Goal: Information Seeking & Learning: Check status

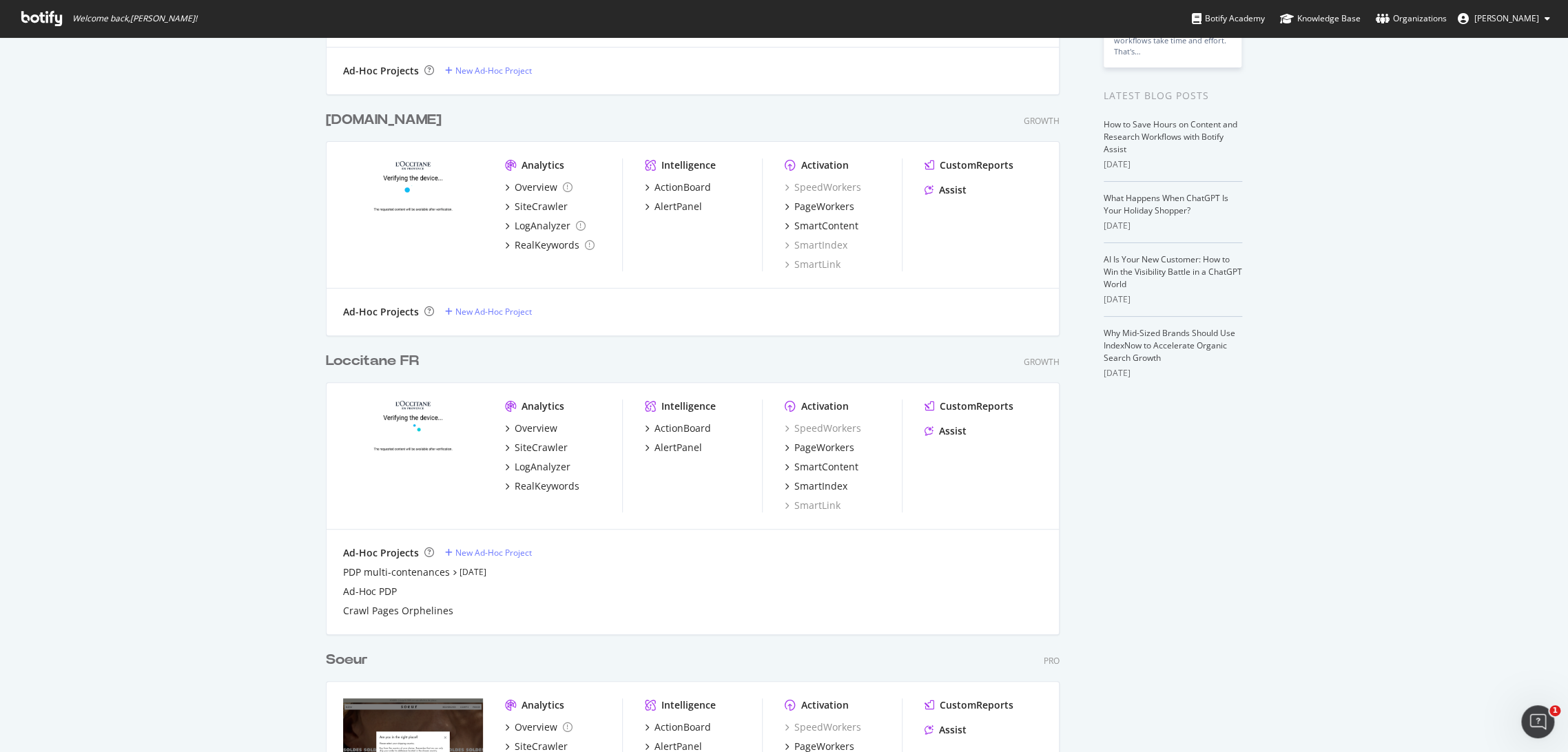
scroll to position [280, 0]
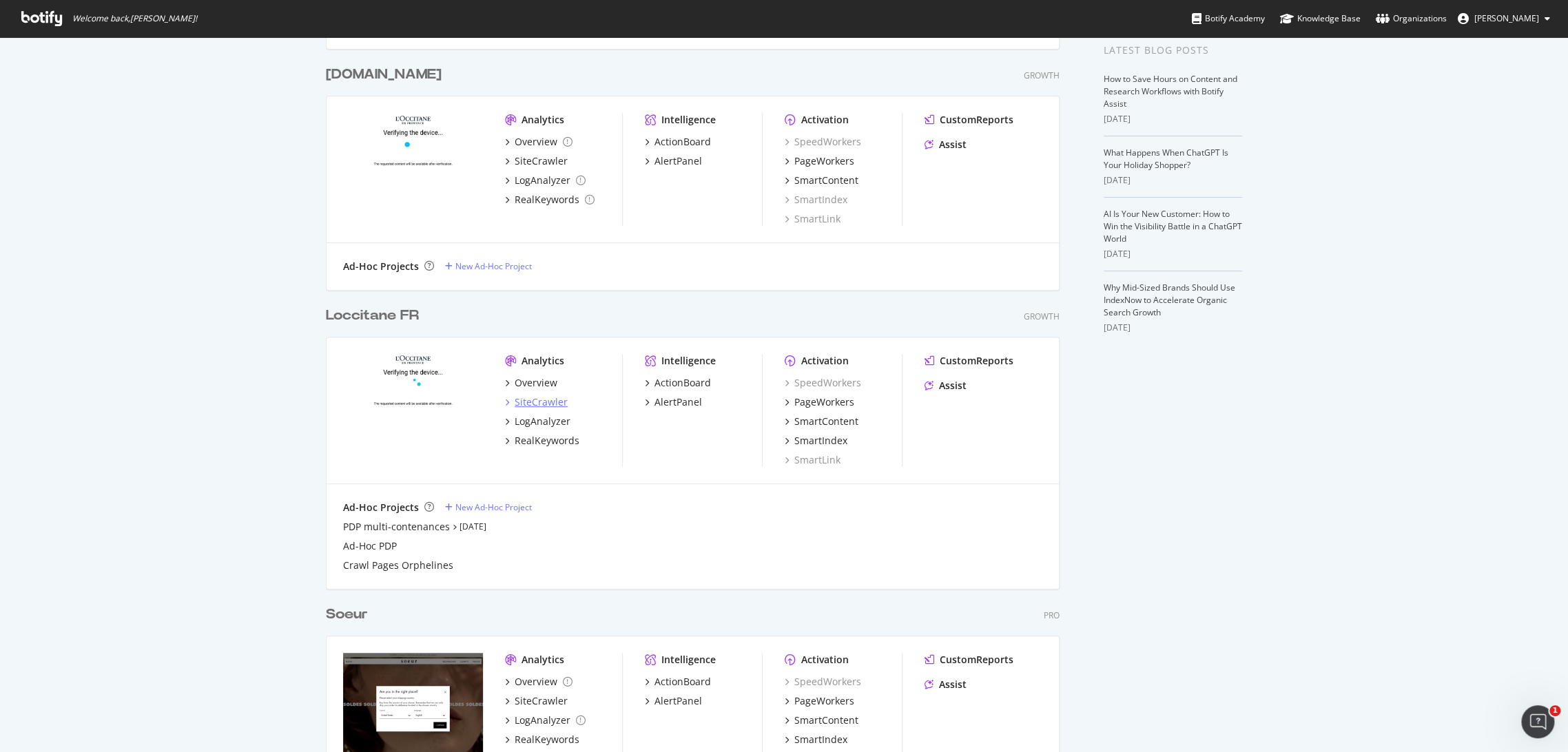
click at [545, 400] on div "SiteCrawler" at bounding box center [541, 402] width 53 height 14
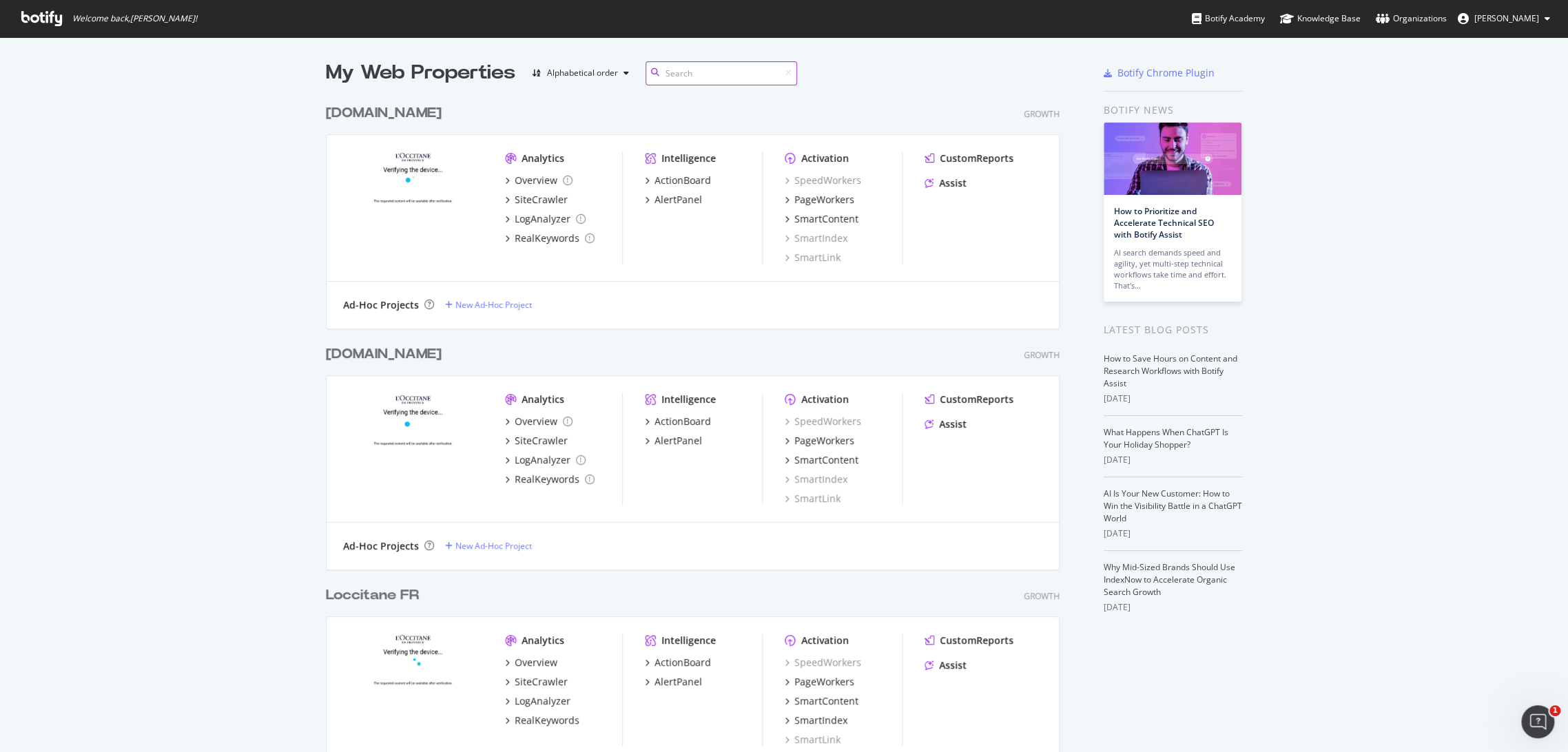
scroll to position [204, 0]
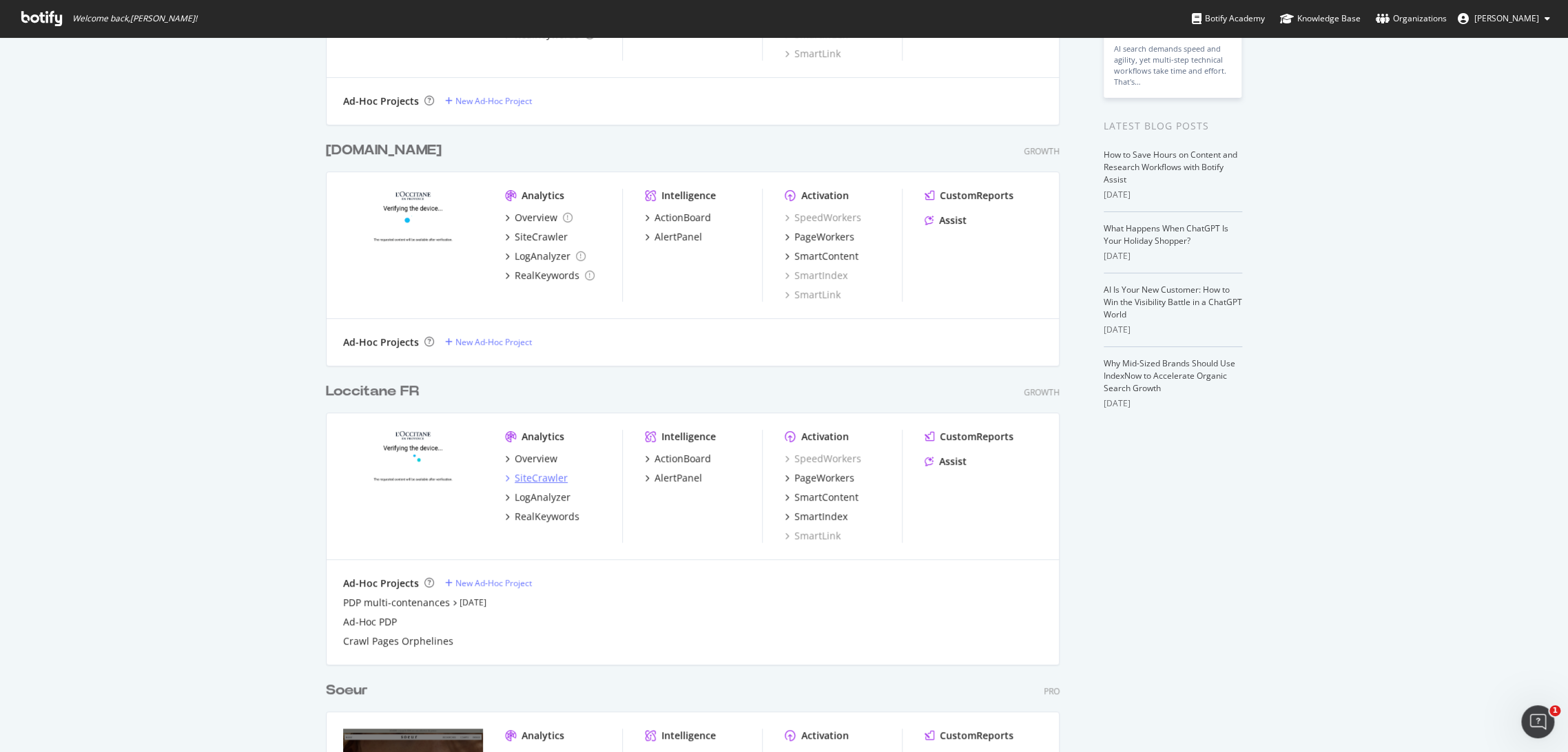
click at [533, 475] on div "SiteCrawler" at bounding box center [541, 478] width 53 height 14
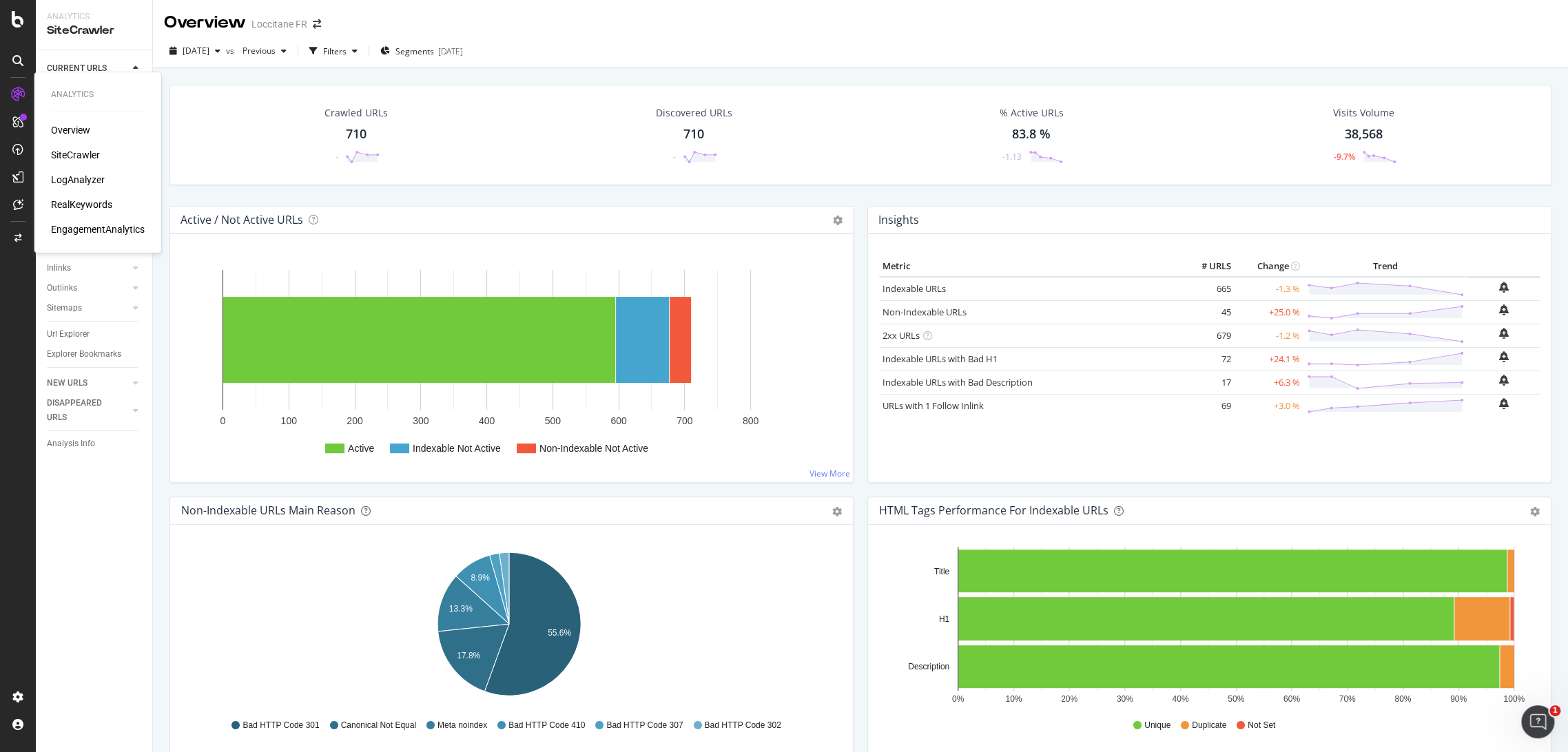
click at [98, 203] on div "RealKeywords" at bounding box center [81, 205] width 61 height 14
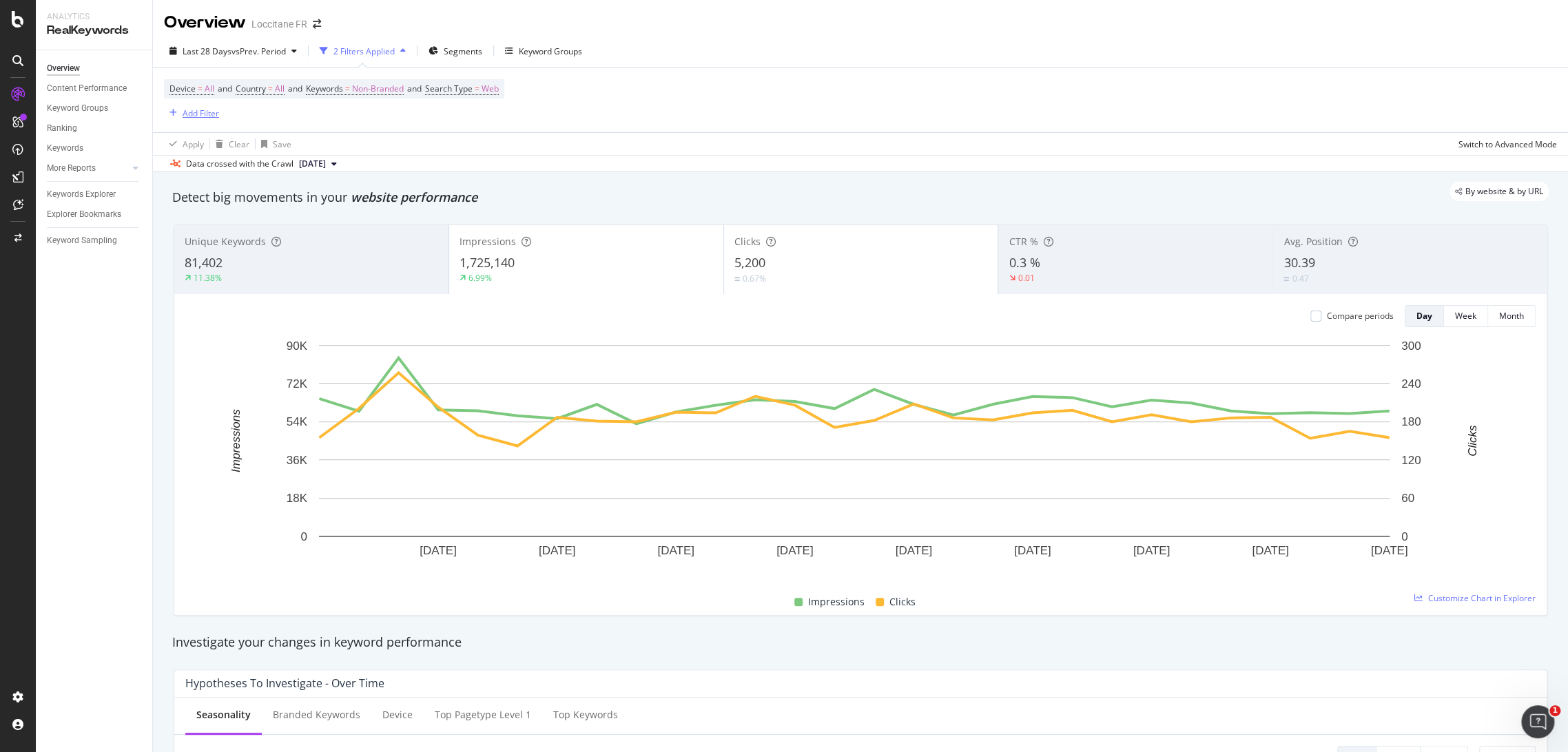
click at [184, 108] on div "Add Filter" at bounding box center [201, 113] width 36 height 12
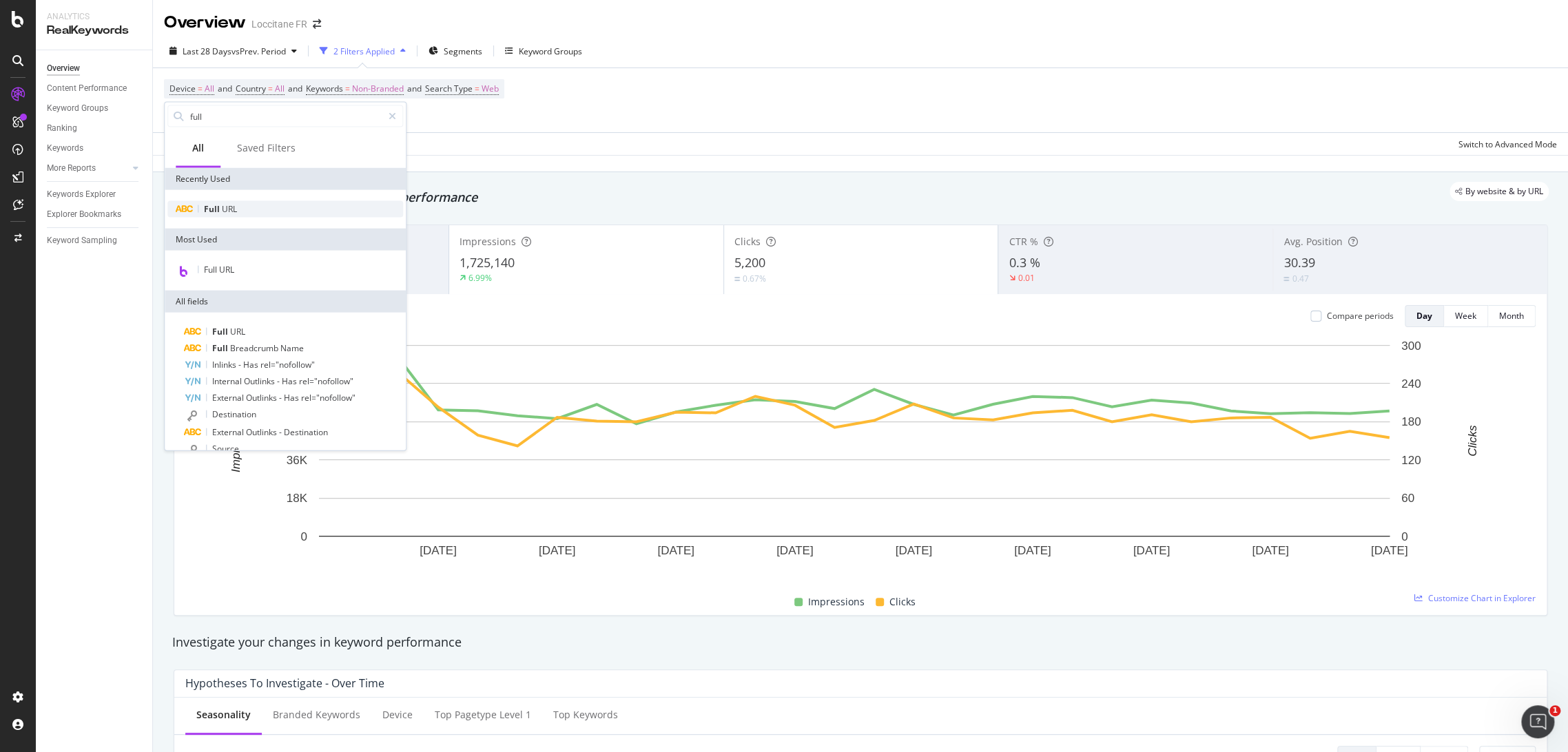
type input "full"
click at [245, 208] on div "Full URL" at bounding box center [285, 210] width 236 height 17
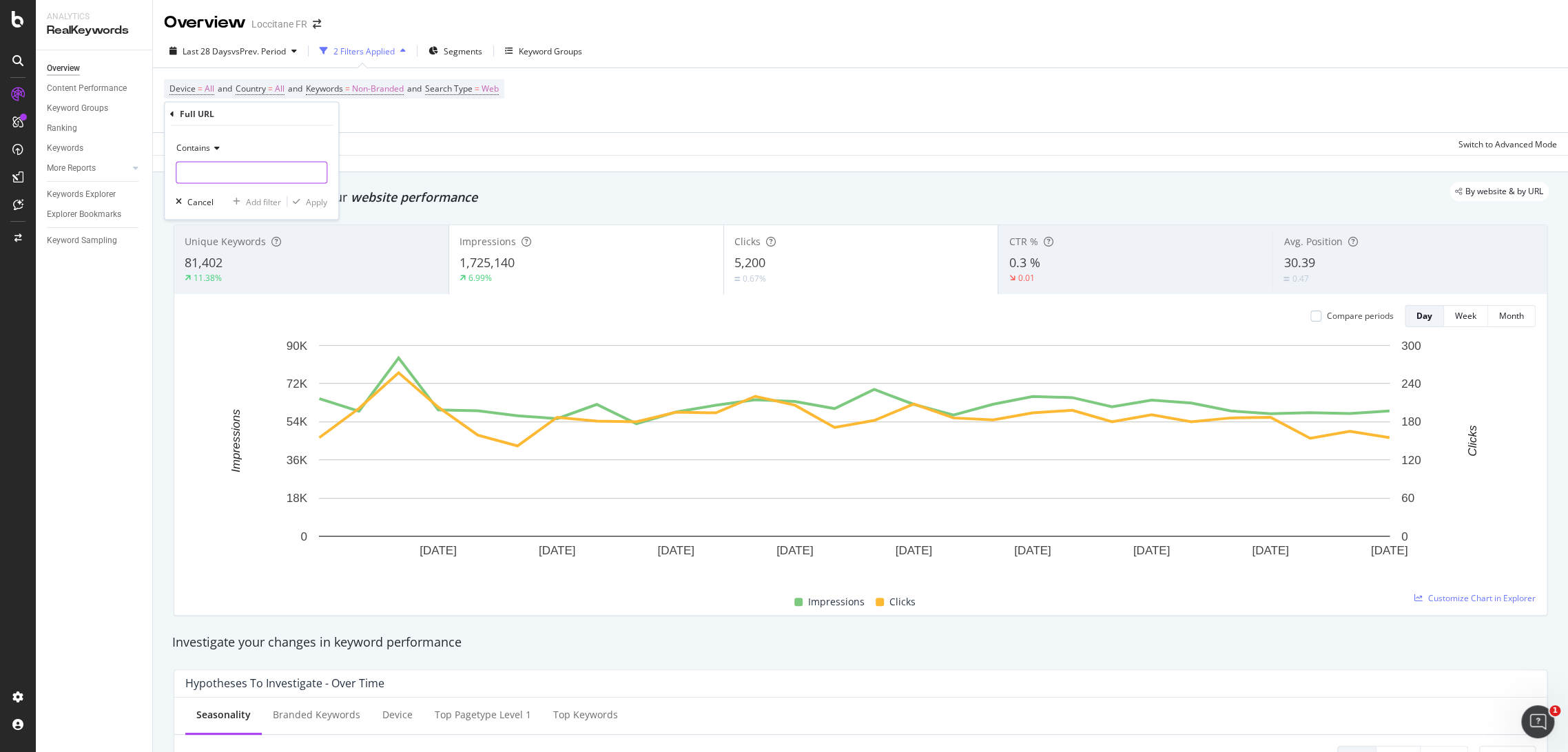
click at [270, 178] on input "text" at bounding box center [252, 172] width 150 height 22
type input "calendrier"
click at [314, 200] on div "Apply" at bounding box center [316, 201] width 21 height 12
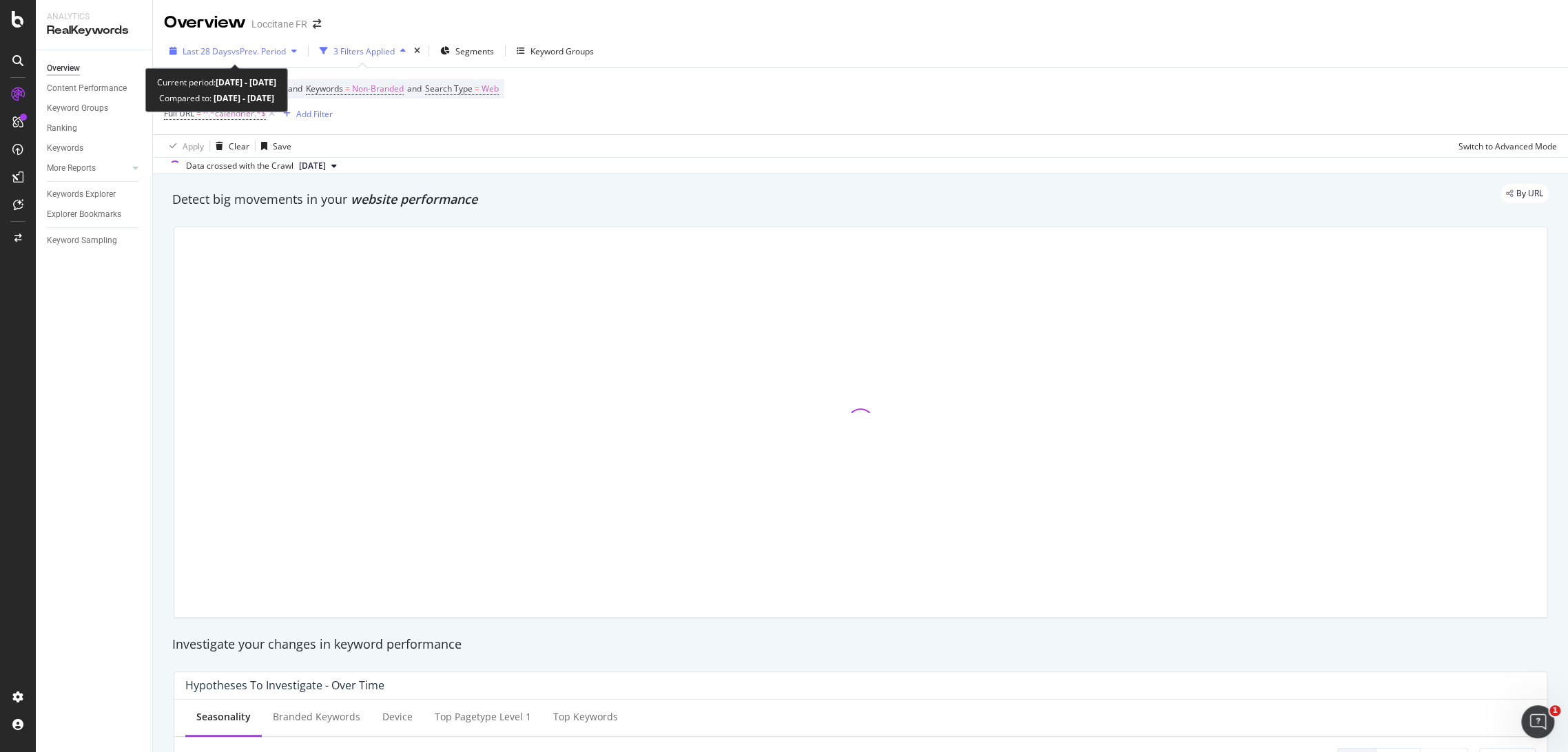
click at [262, 53] on span "vs Prev. Period" at bounding box center [259, 51] width 55 height 12
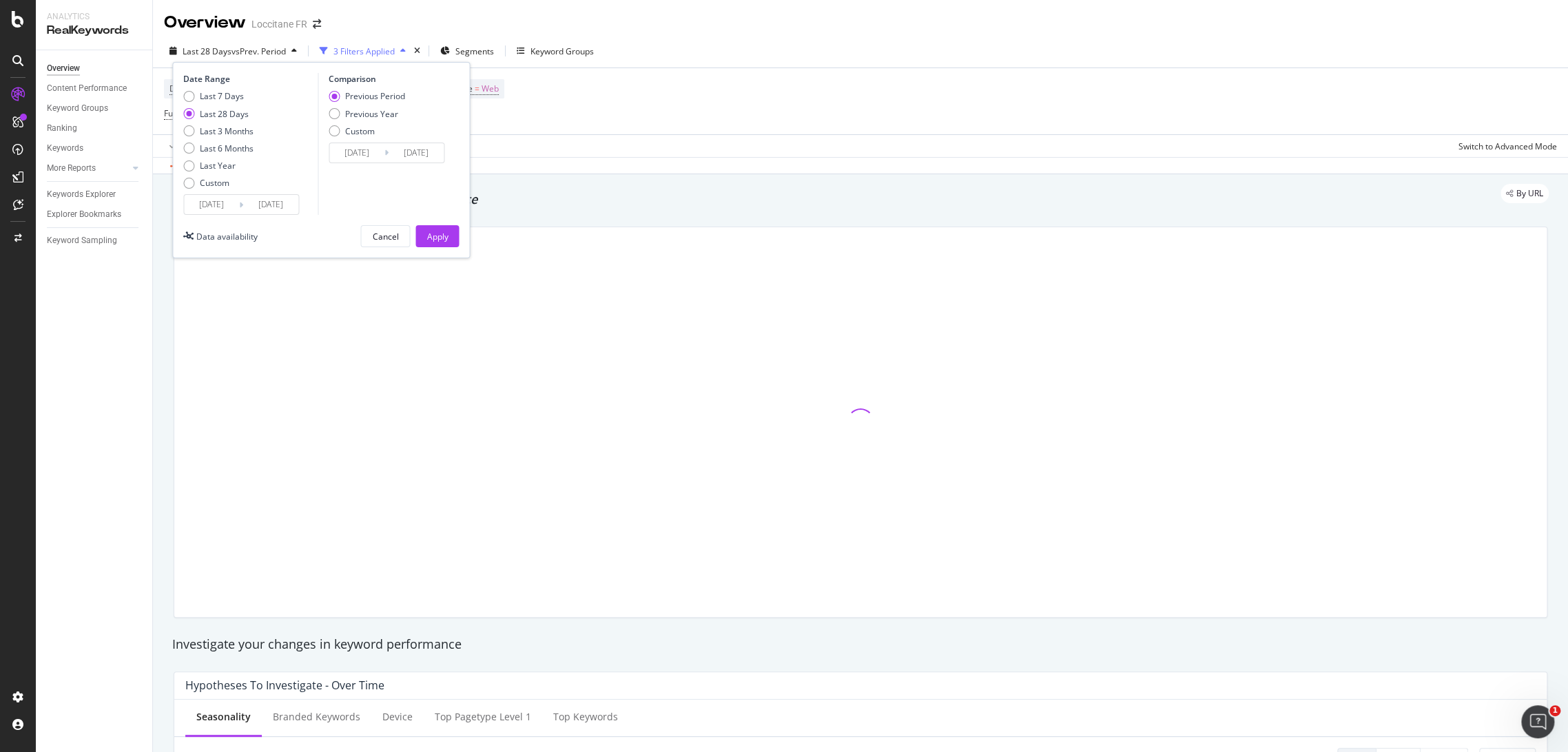
click at [223, 192] on div "Last 7 Days Last 28 Days Last 3 Months Last 6 Months Last Year Custom" at bounding box center [218, 142] width 70 height 104
click at [235, 210] on input "[DATE]" at bounding box center [211, 205] width 55 height 20
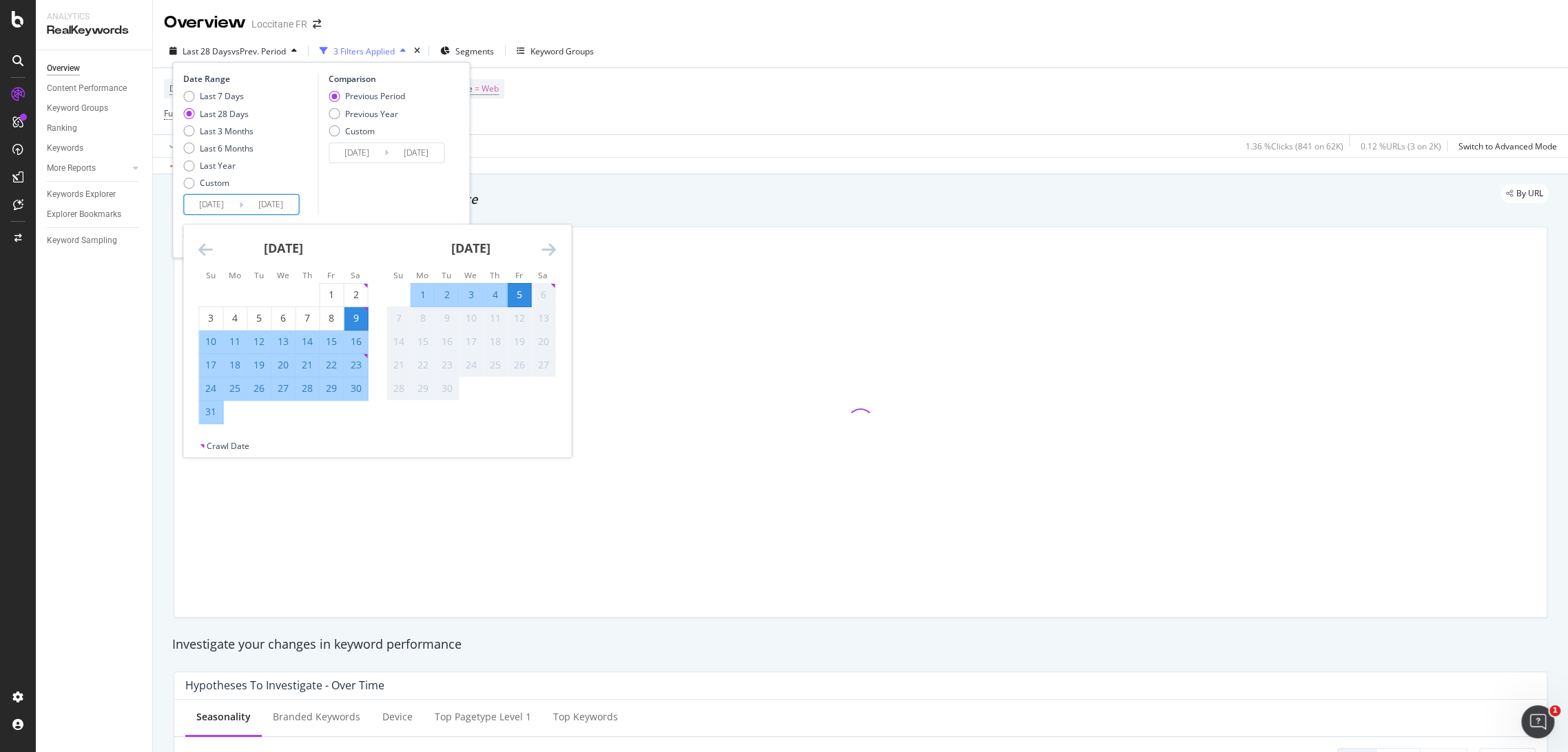
click at [207, 252] on icon "Move backward to switch to the previous month." at bounding box center [205, 249] width 15 height 17
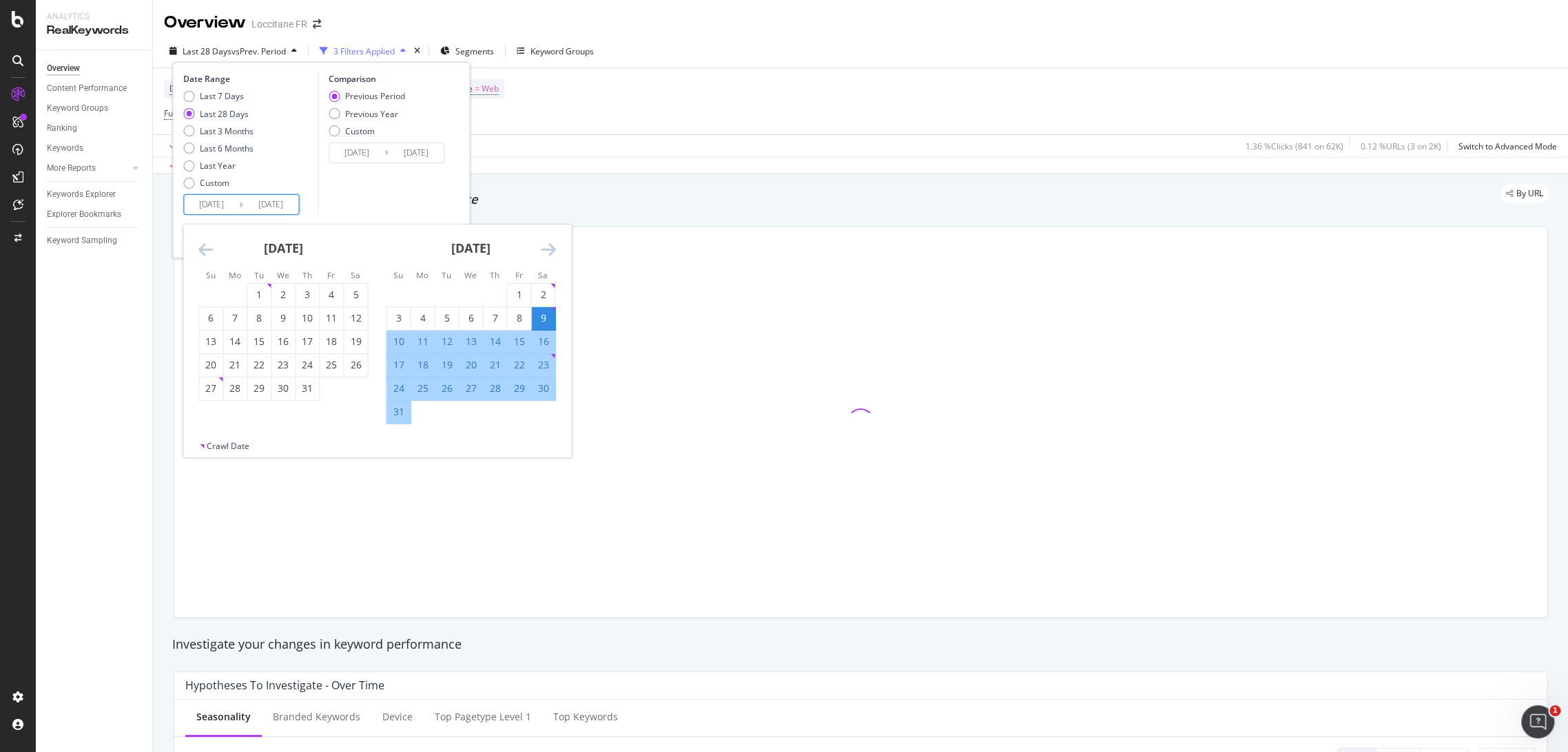
click at [207, 252] on icon "Move backward to switch to the previous month." at bounding box center [205, 249] width 15 height 17
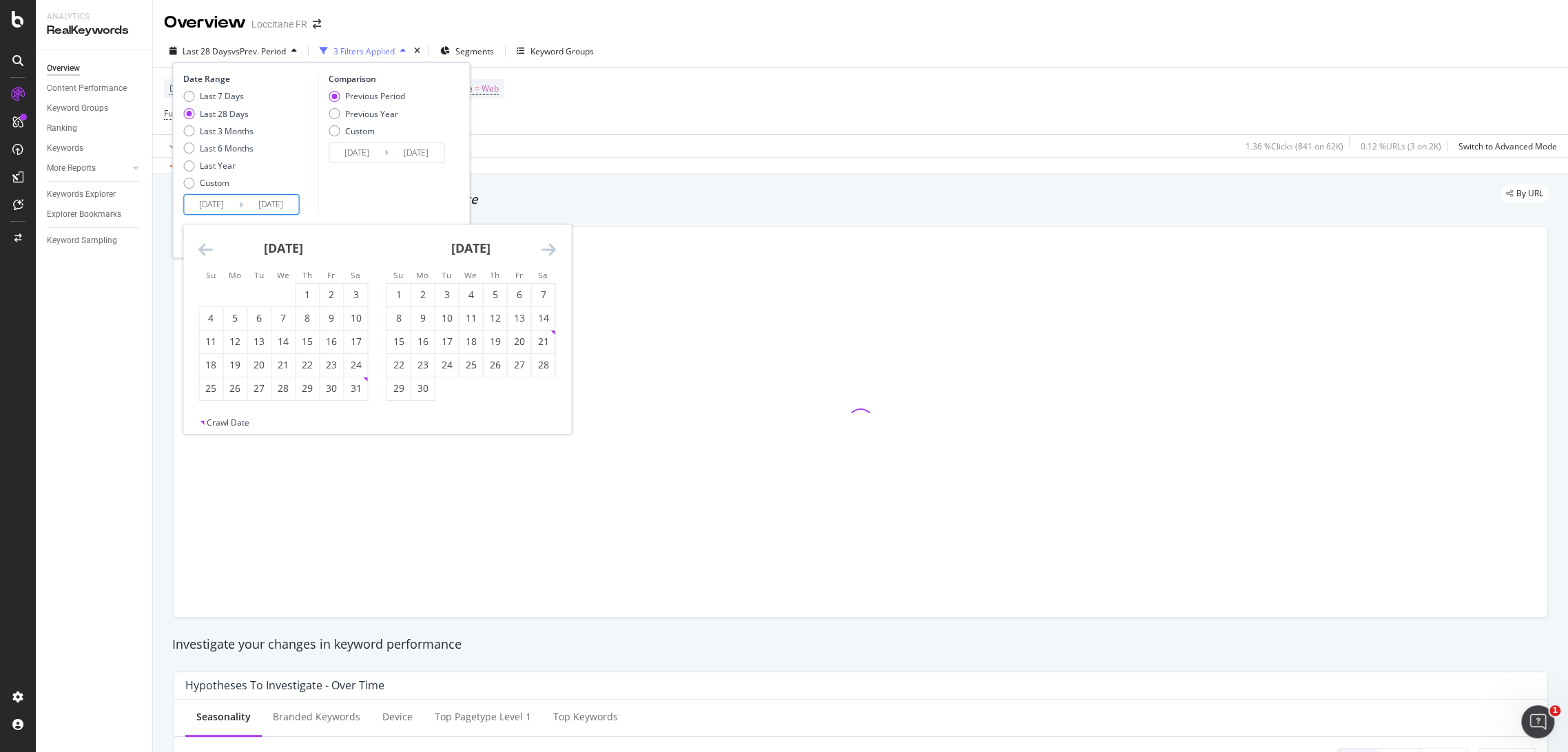
click at [207, 252] on icon "Move backward to switch to the previous month." at bounding box center [205, 249] width 15 height 17
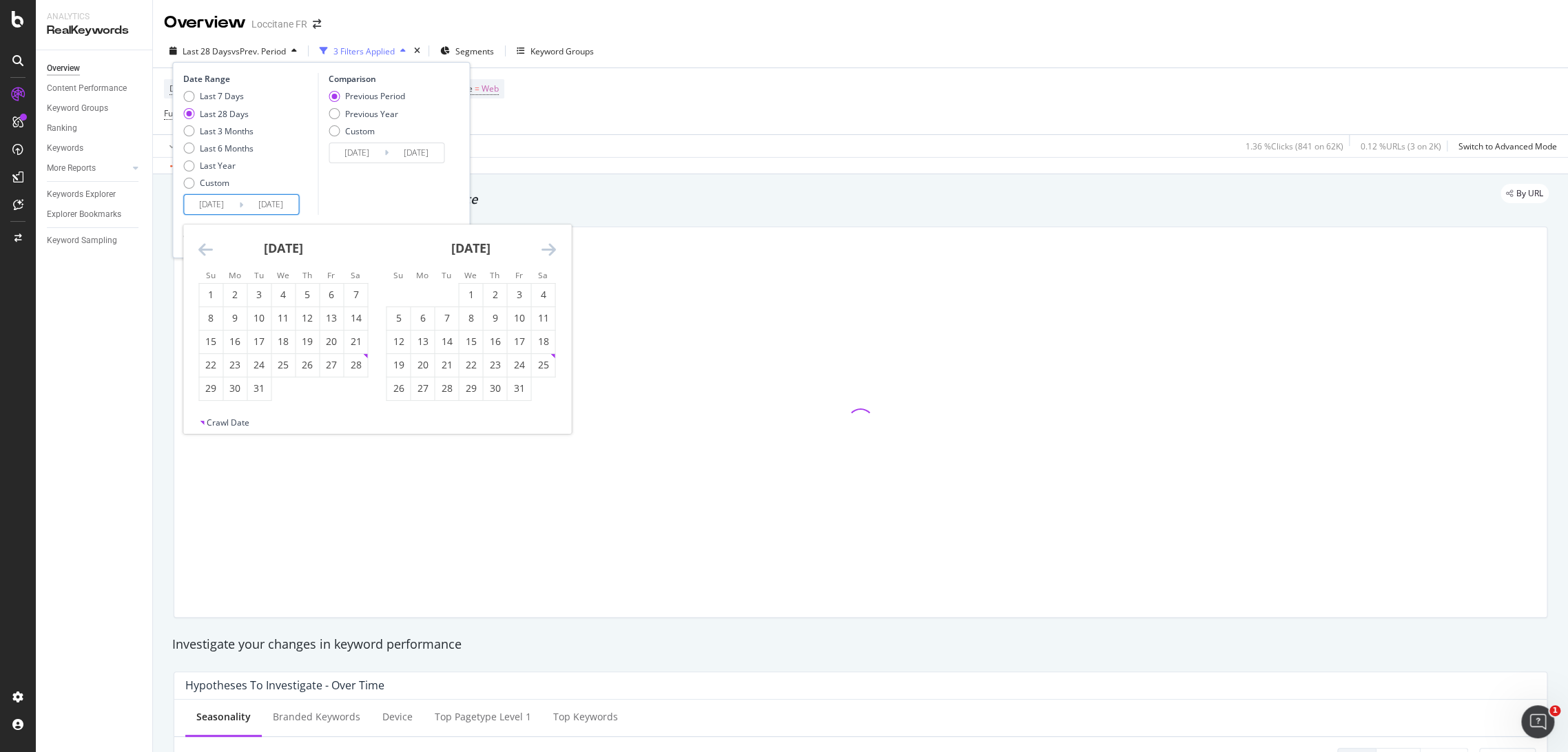
click at [207, 252] on icon "Move backward to switch to the previous month." at bounding box center [205, 249] width 15 height 17
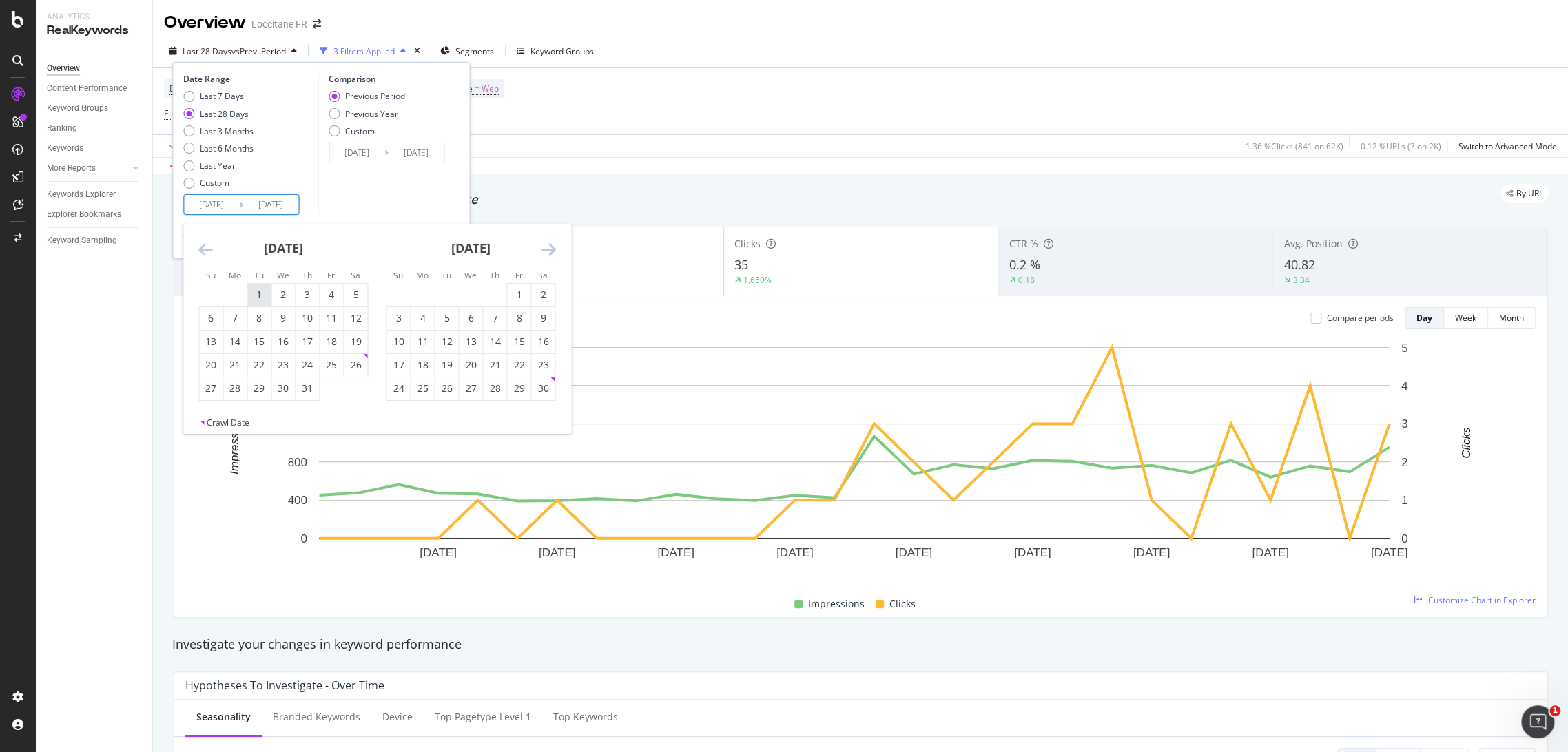
click at [252, 288] on div "1" at bounding box center [259, 295] width 23 height 14
type input "[DATE]"
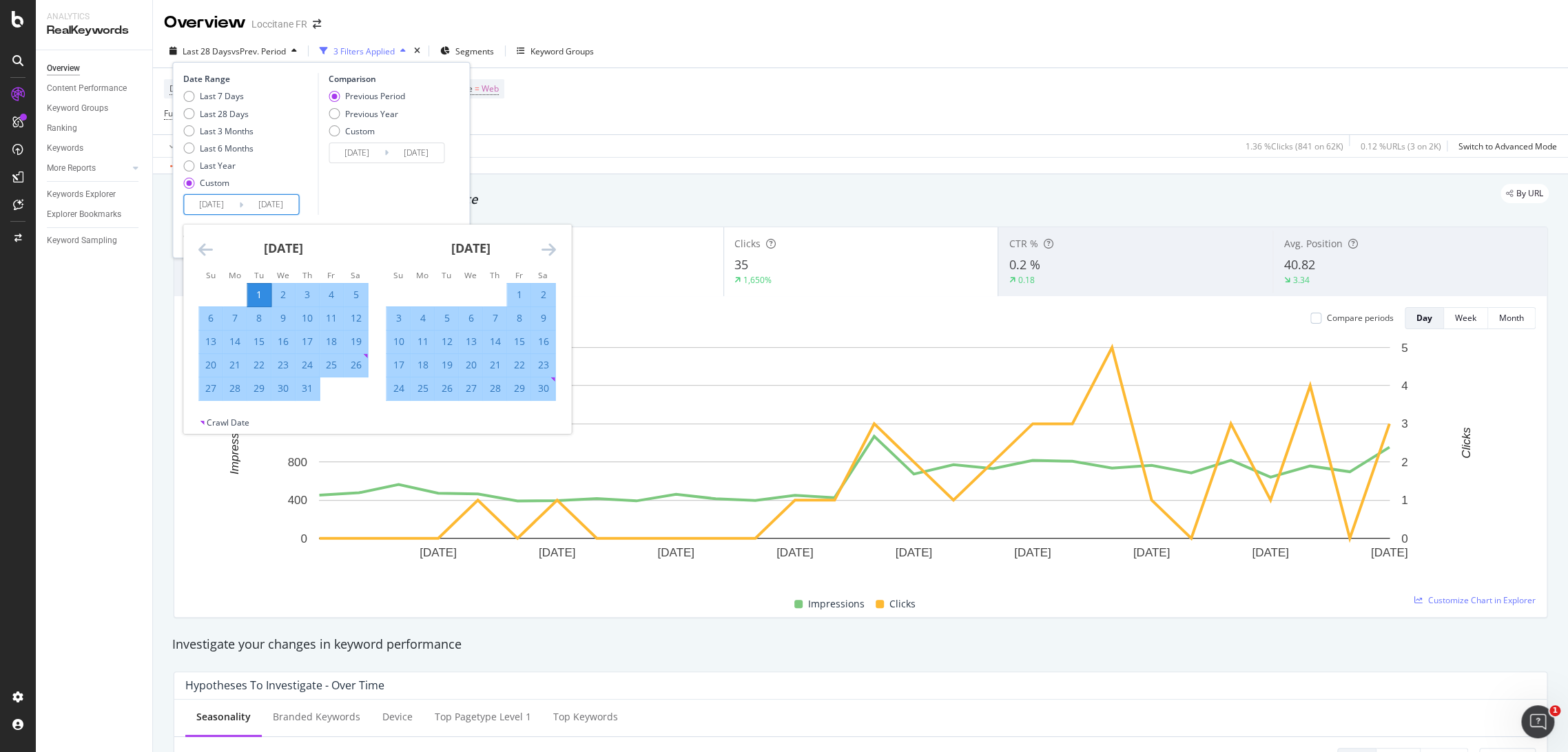
click at [555, 247] on icon "Move forward to switch to the next month." at bounding box center [548, 249] width 15 height 17
click at [447, 385] on div "31" at bounding box center [446, 388] width 23 height 14
type input "[DATE]"
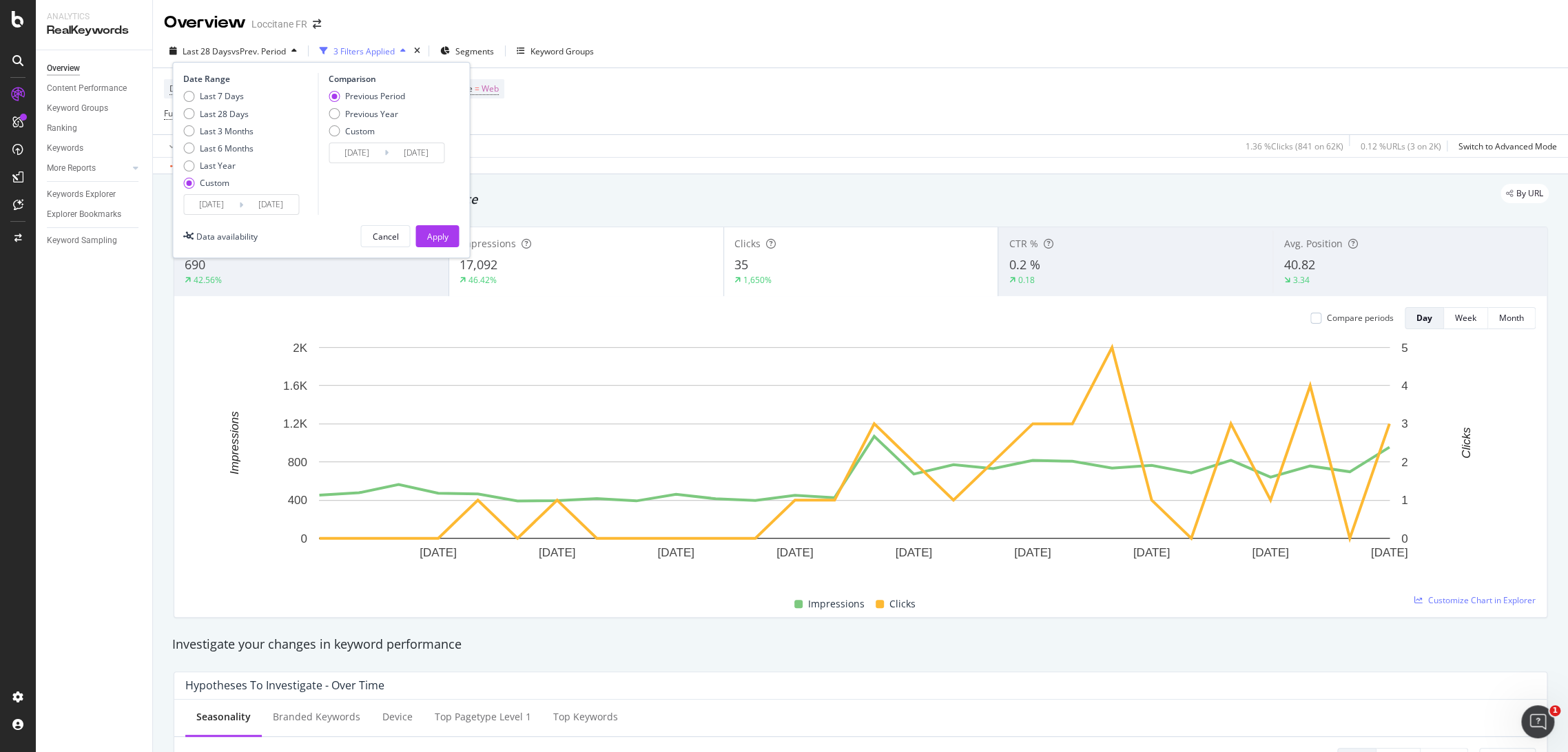
click at [216, 198] on input "[DATE]" at bounding box center [211, 205] width 55 height 20
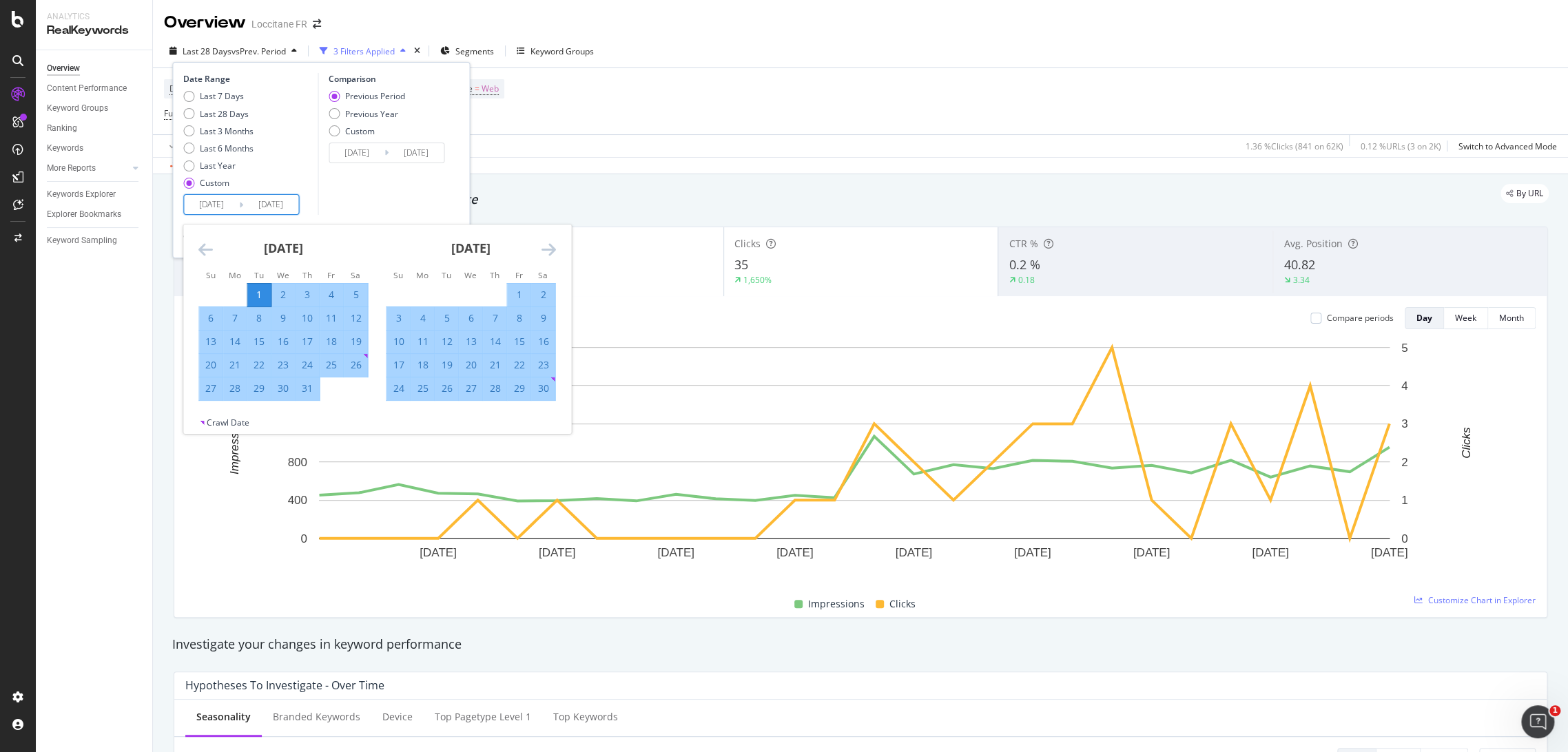
click at [207, 252] on icon "Move backward to switch to the previous month." at bounding box center [205, 249] width 15 height 17
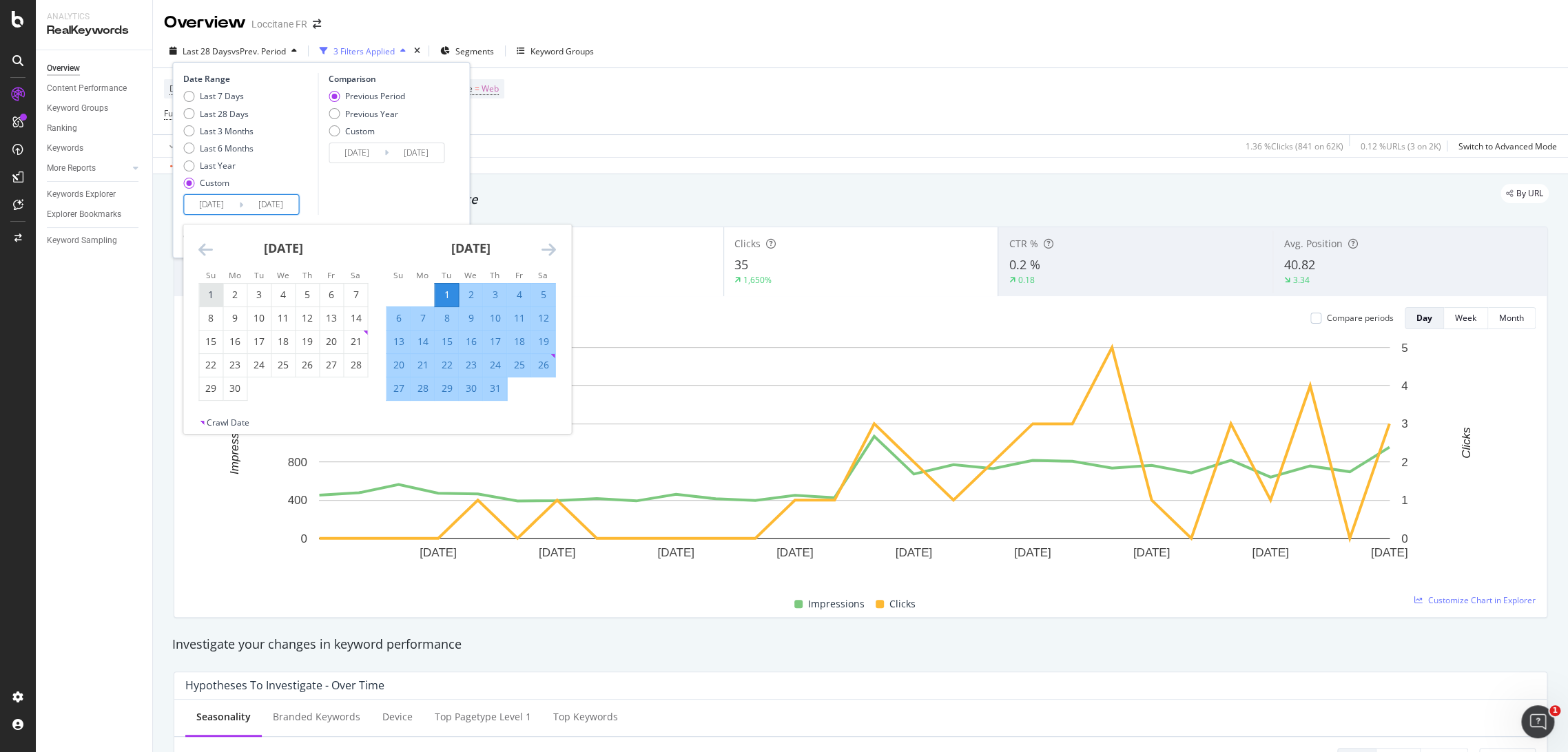
click at [208, 293] on div "1" at bounding box center [210, 295] width 23 height 14
type input "[DATE]"
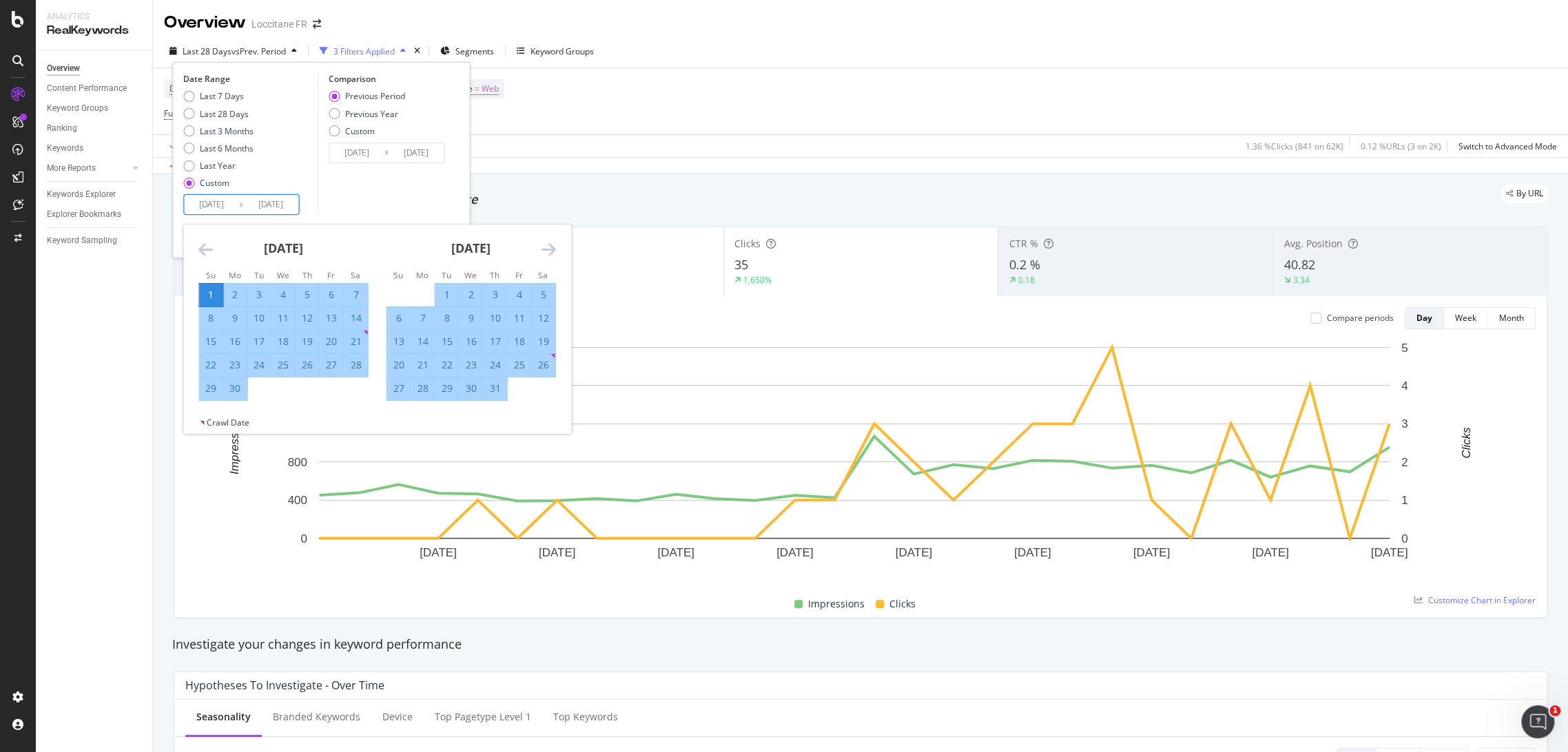
click at [568, 252] on div "[DATE] 1 2 3 4 5 6 7 8 9 10 11 12 13 14 15 16 17 18 19 20 21 22 23 24 25 26 27 …" at bounding box center [564, 313] width 750 height 177
click at [545, 252] on icon "Move forward to switch to the next month." at bounding box center [548, 249] width 15 height 17
click at [414, 202] on div "Comparison Previous Period Previous Year Custom [DATE] Navigate forward to inte…" at bounding box center [383, 144] width 131 height 142
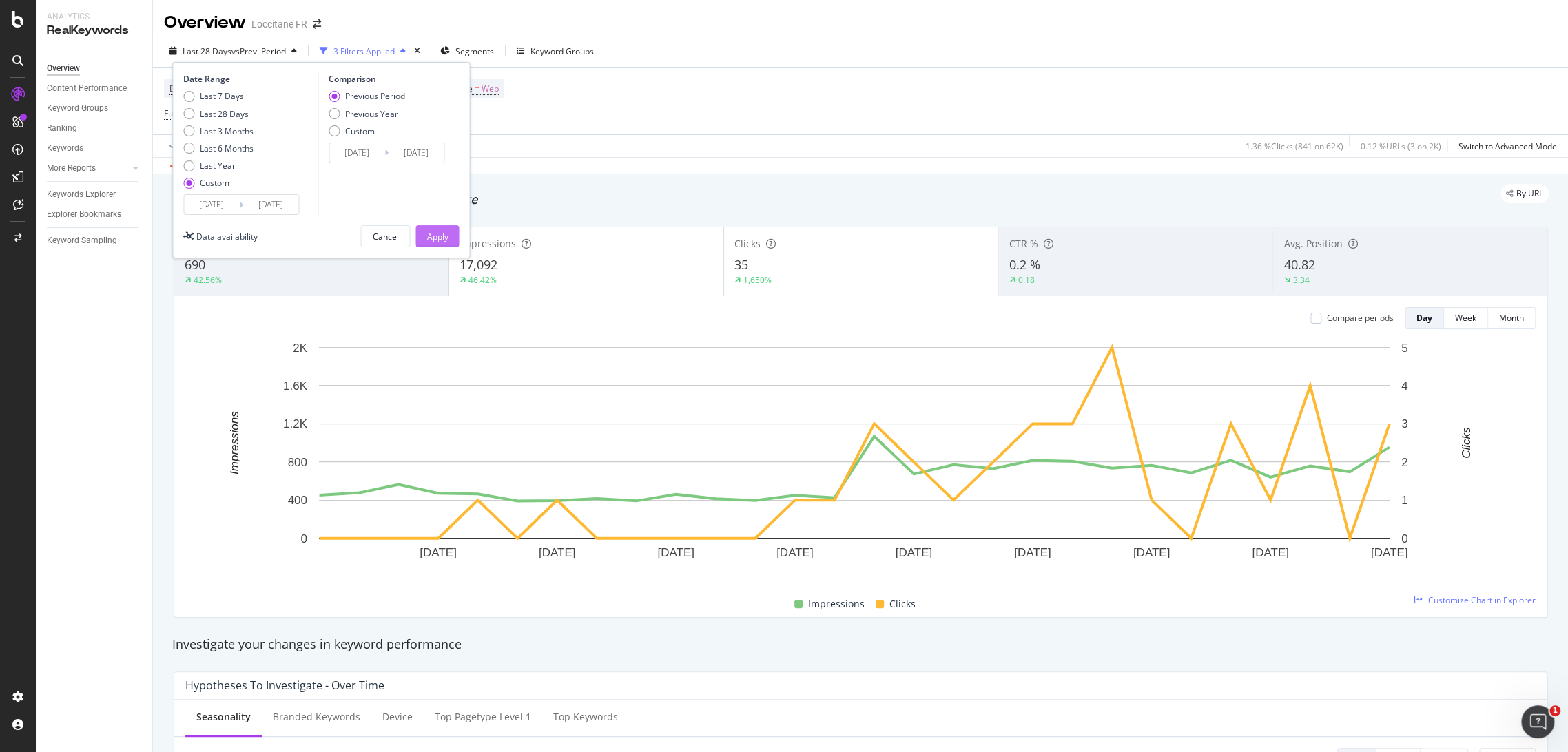
click at [440, 236] on div "Apply" at bounding box center [437, 236] width 21 height 12
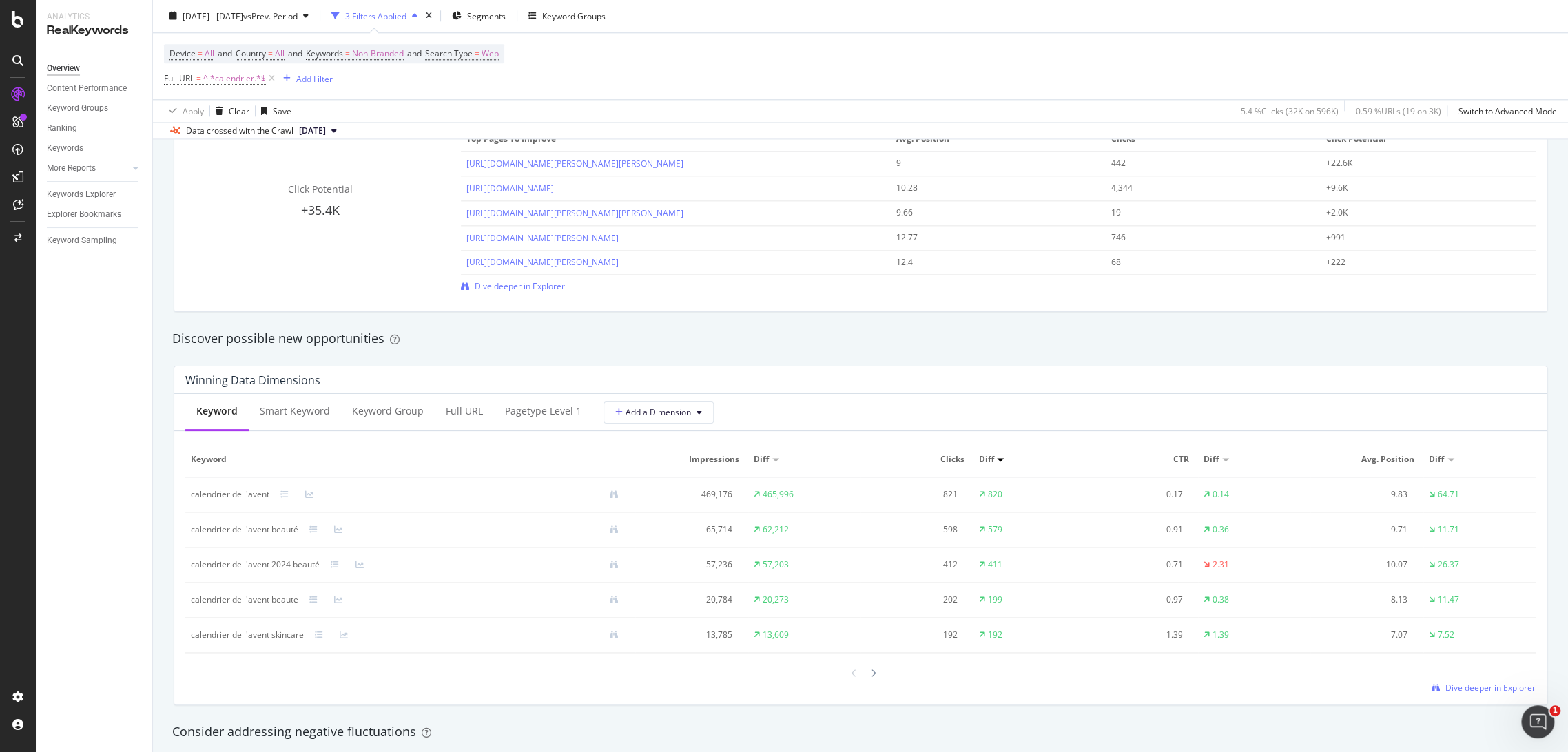
scroll to position [1030, 0]
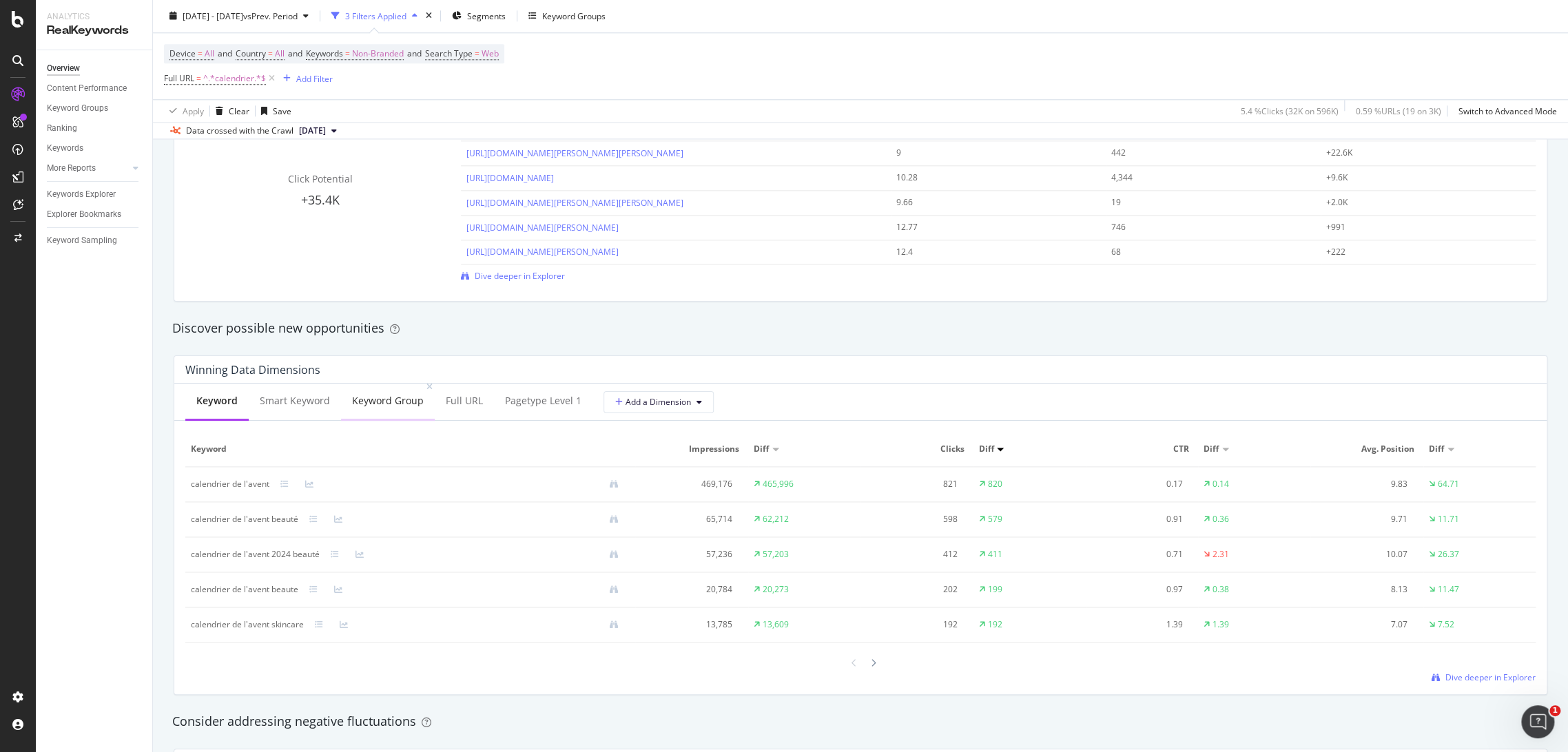
click at [381, 405] on div "Keyword Group" at bounding box center [388, 401] width 72 height 14
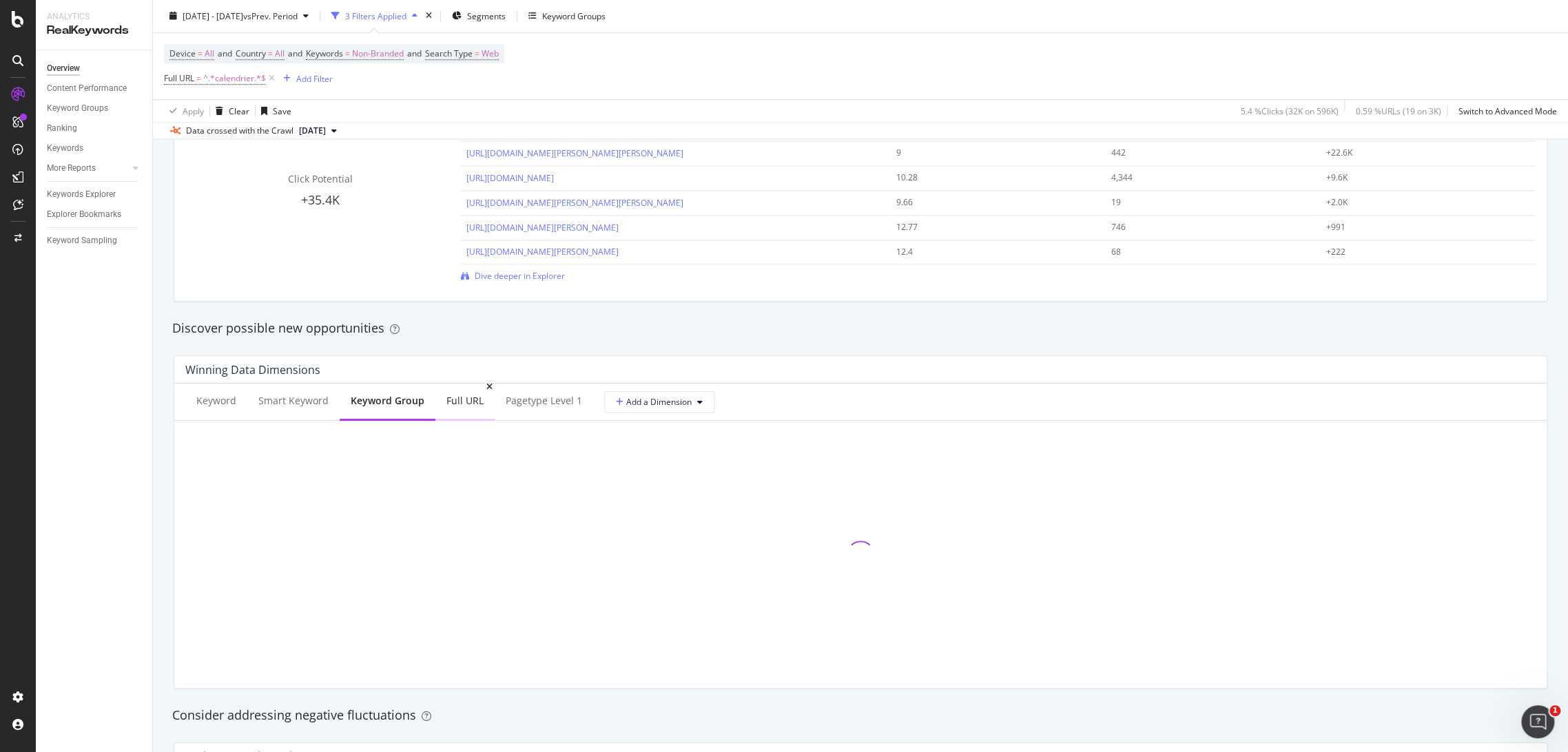
click at [452, 408] on div "Full URL" at bounding box center [465, 402] width 59 height 38
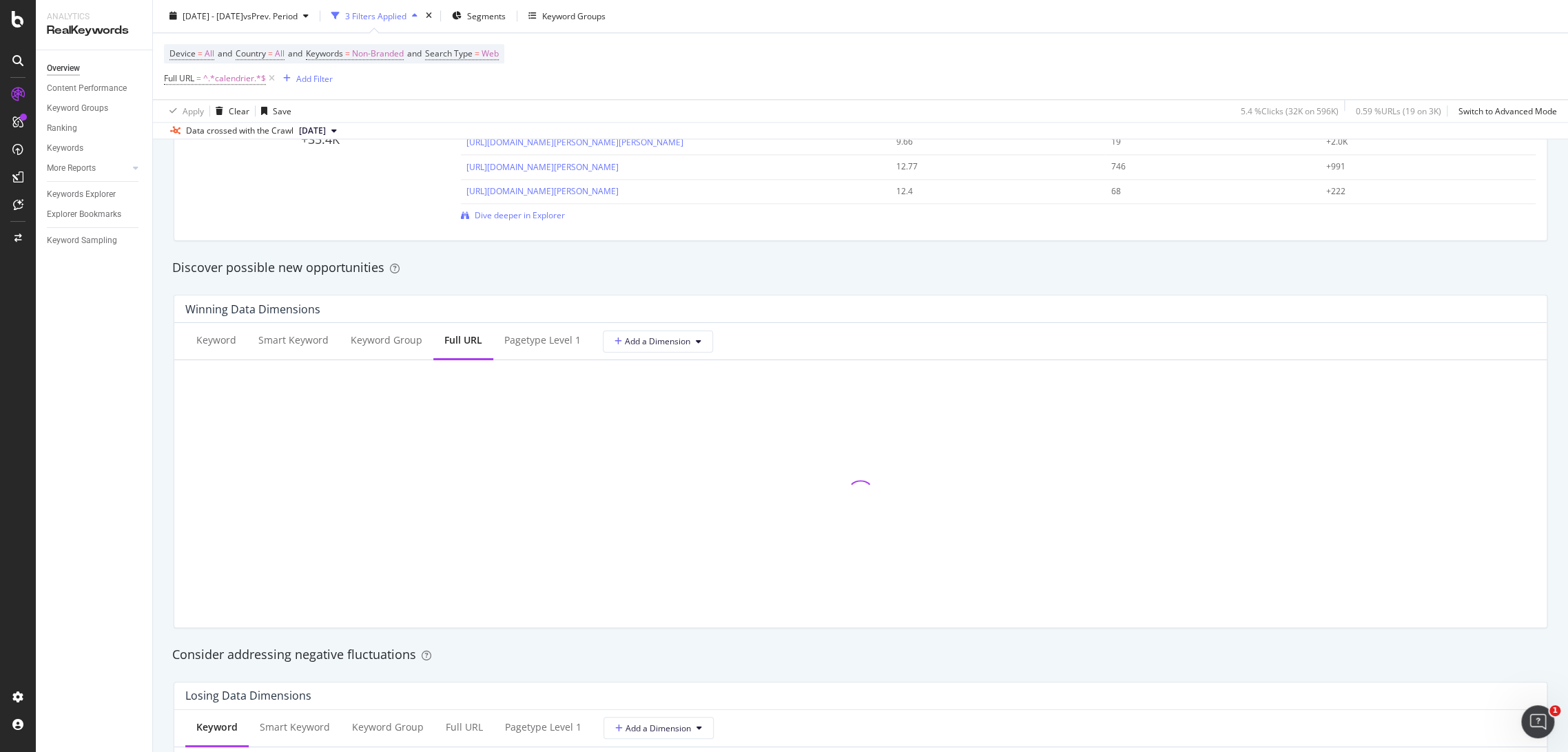
scroll to position [1133, 0]
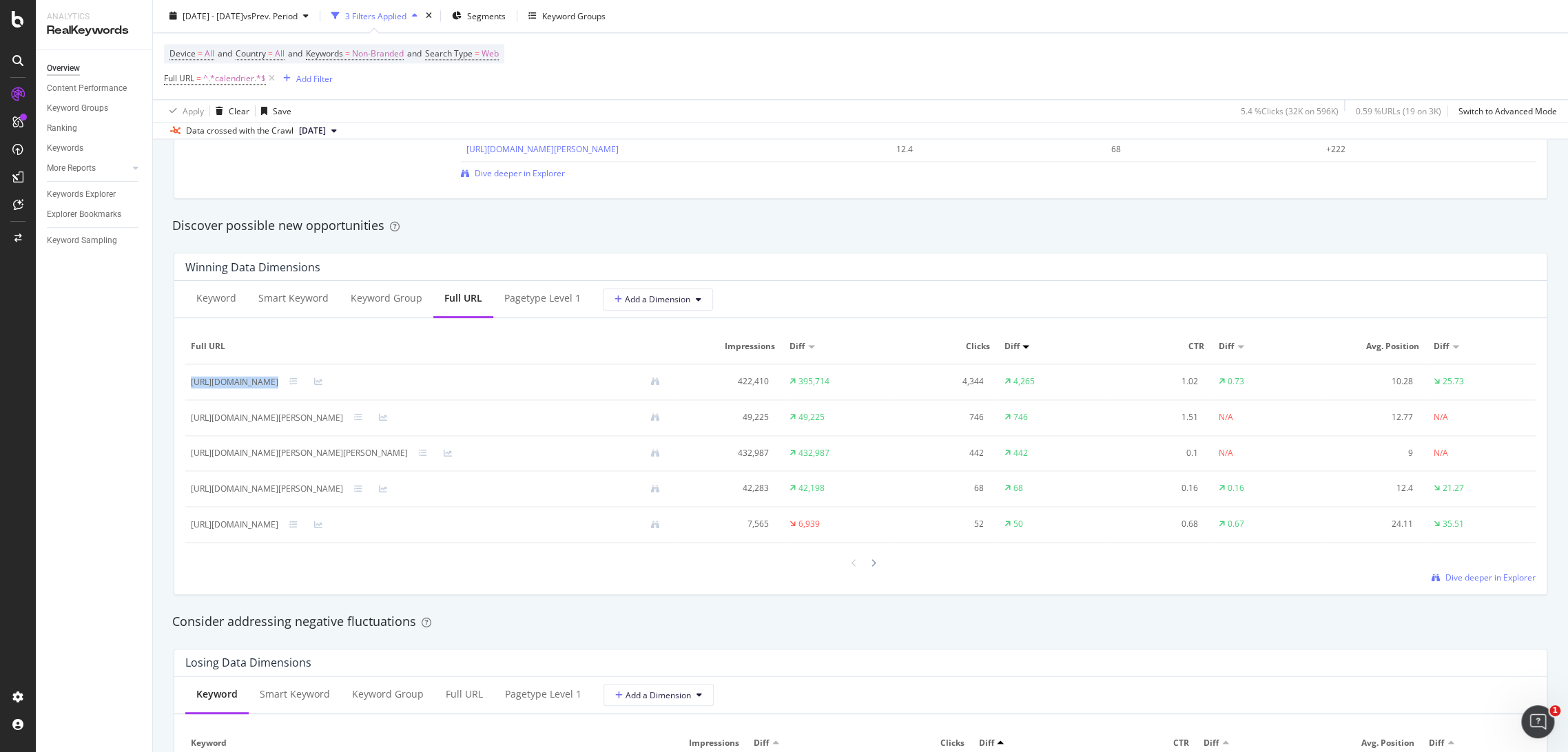
drag, startPoint x: 393, startPoint y: 383, endPoint x: 189, endPoint y: 380, distance: 204.0
click at [189, 380] on td "[URL][DOMAIN_NAME]" at bounding box center [431, 382] width 491 height 36
copy div "[URL][DOMAIN_NAME]"
click at [199, 83] on span "=" at bounding box center [198, 78] width 5 height 12
click at [228, 133] on input "calendrier" at bounding box center [242, 135] width 130 height 22
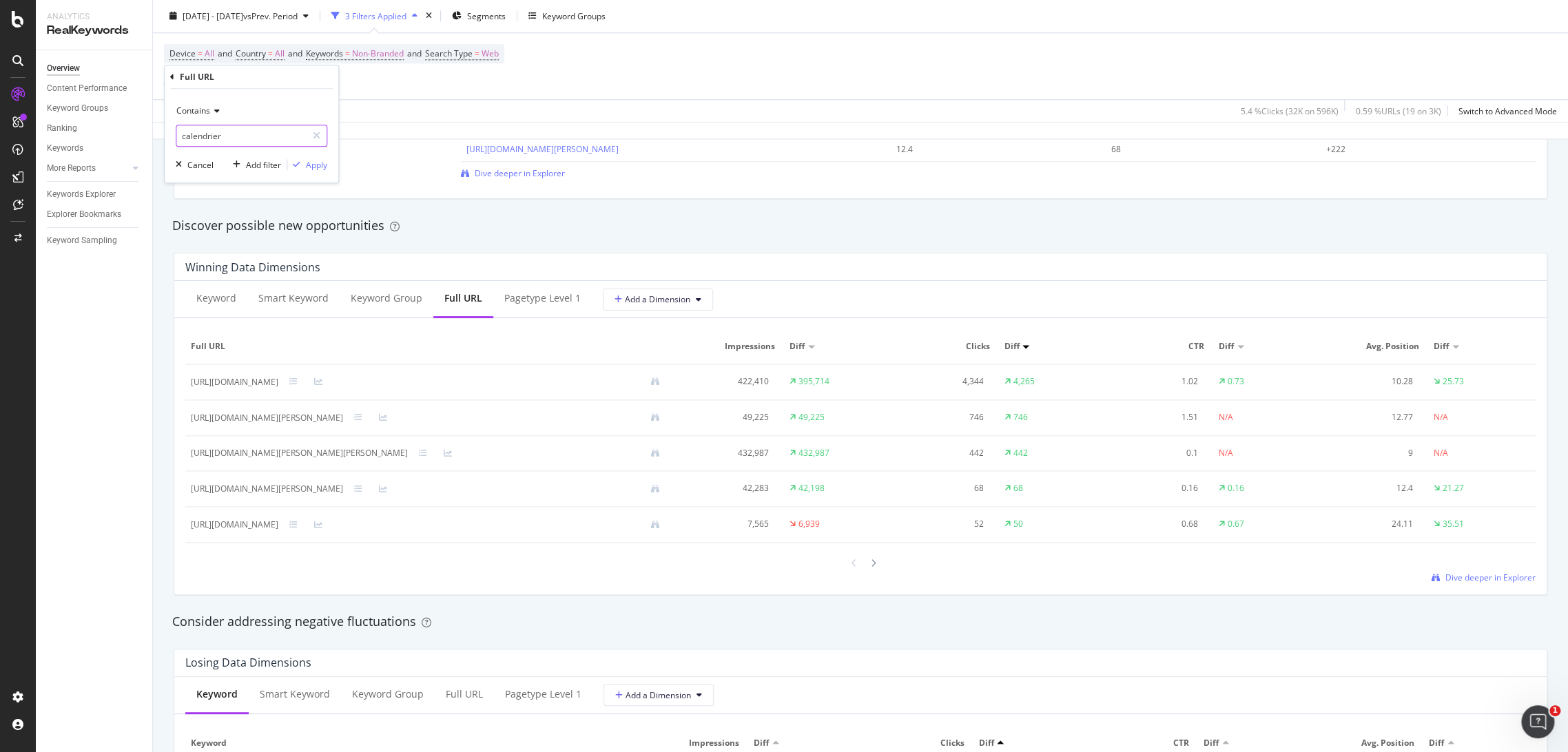
paste input "[URL][DOMAIN_NAME]"
type input "[URL][DOMAIN_NAME]"
click at [204, 109] on span "Contains" at bounding box center [194, 110] width 34 height 12
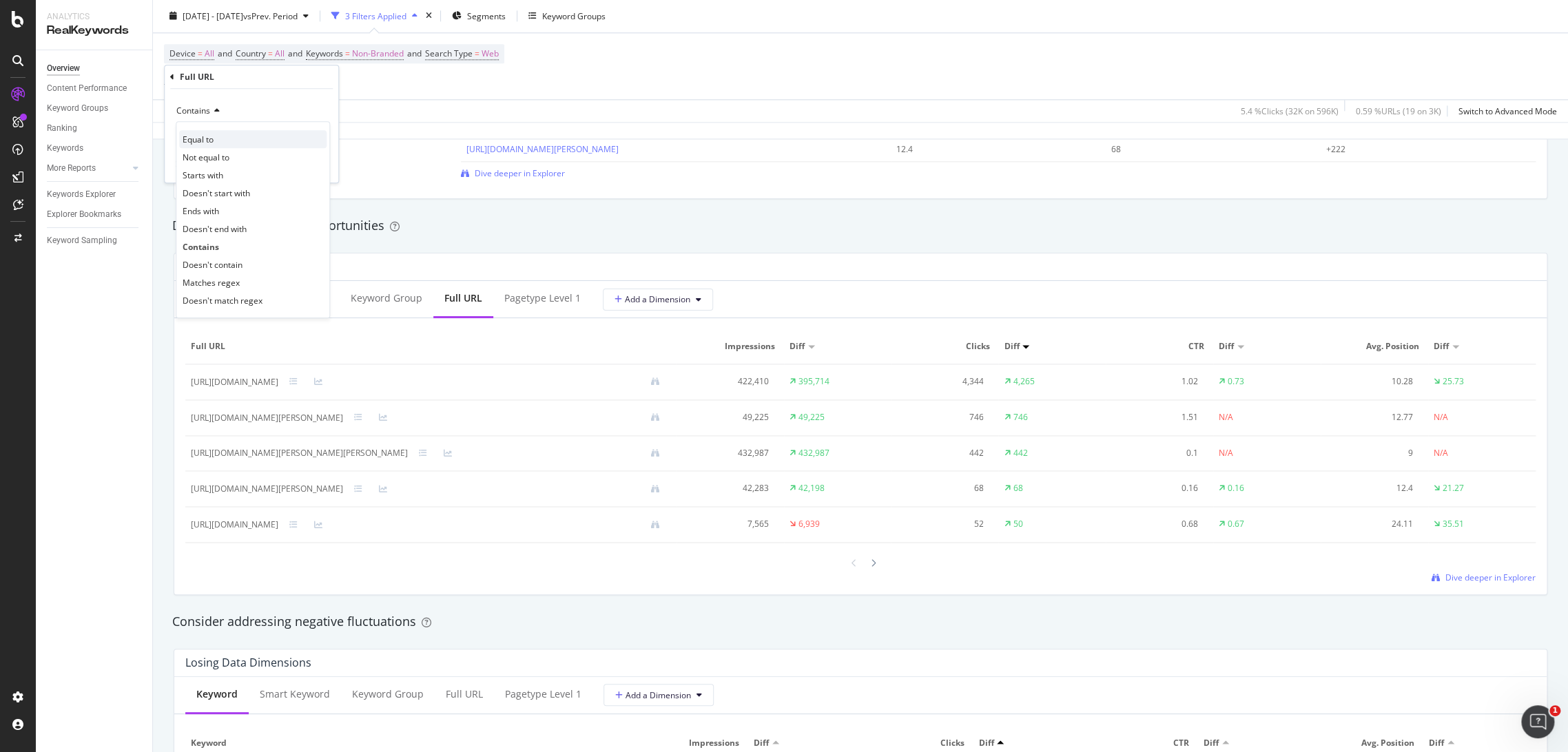
click at [219, 139] on div "Equal to" at bounding box center [252, 139] width 147 height 18
click at [267, 147] on div "Equal to Cancel Add filter Apply" at bounding box center [252, 136] width 174 height 94
click at [265, 139] on input "text" at bounding box center [252, 135] width 150 height 22
paste input "[URL][DOMAIN_NAME]"
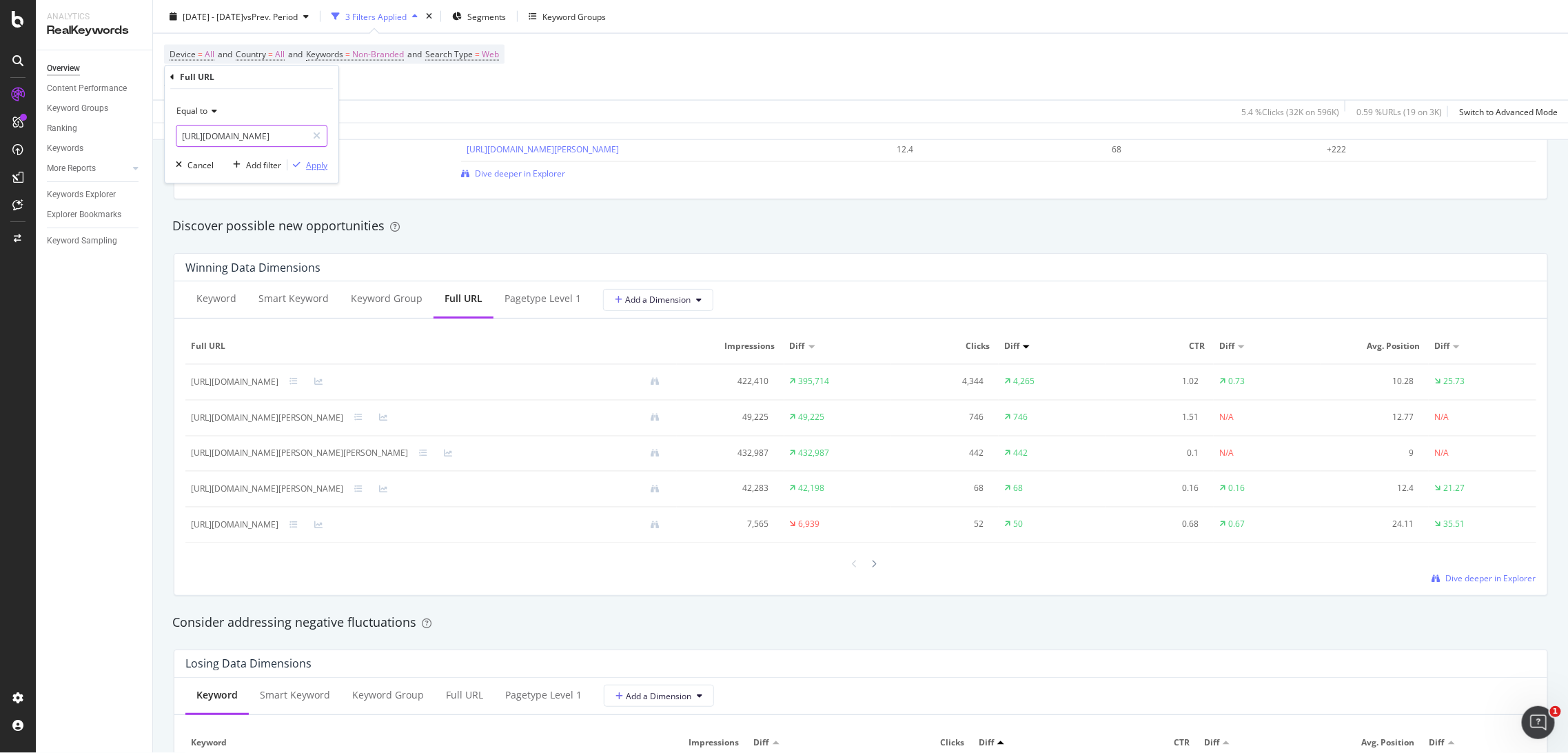
scroll to position [0, 82]
type input "[URL][DOMAIN_NAME]"
click at [319, 161] on div "Apply" at bounding box center [316, 165] width 21 height 12
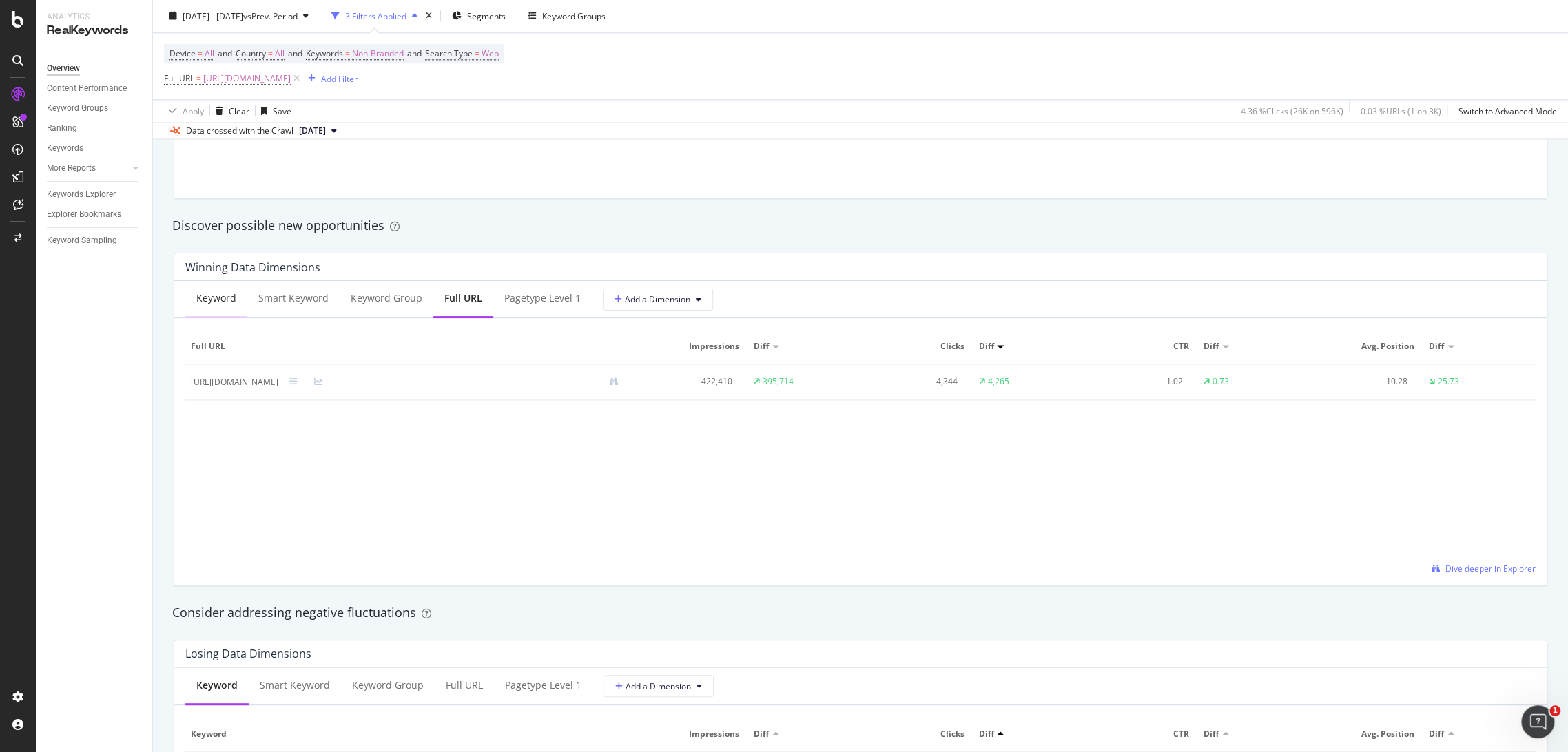
click at [204, 306] on div "Keyword" at bounding box center [216, 299] width 62 height 38
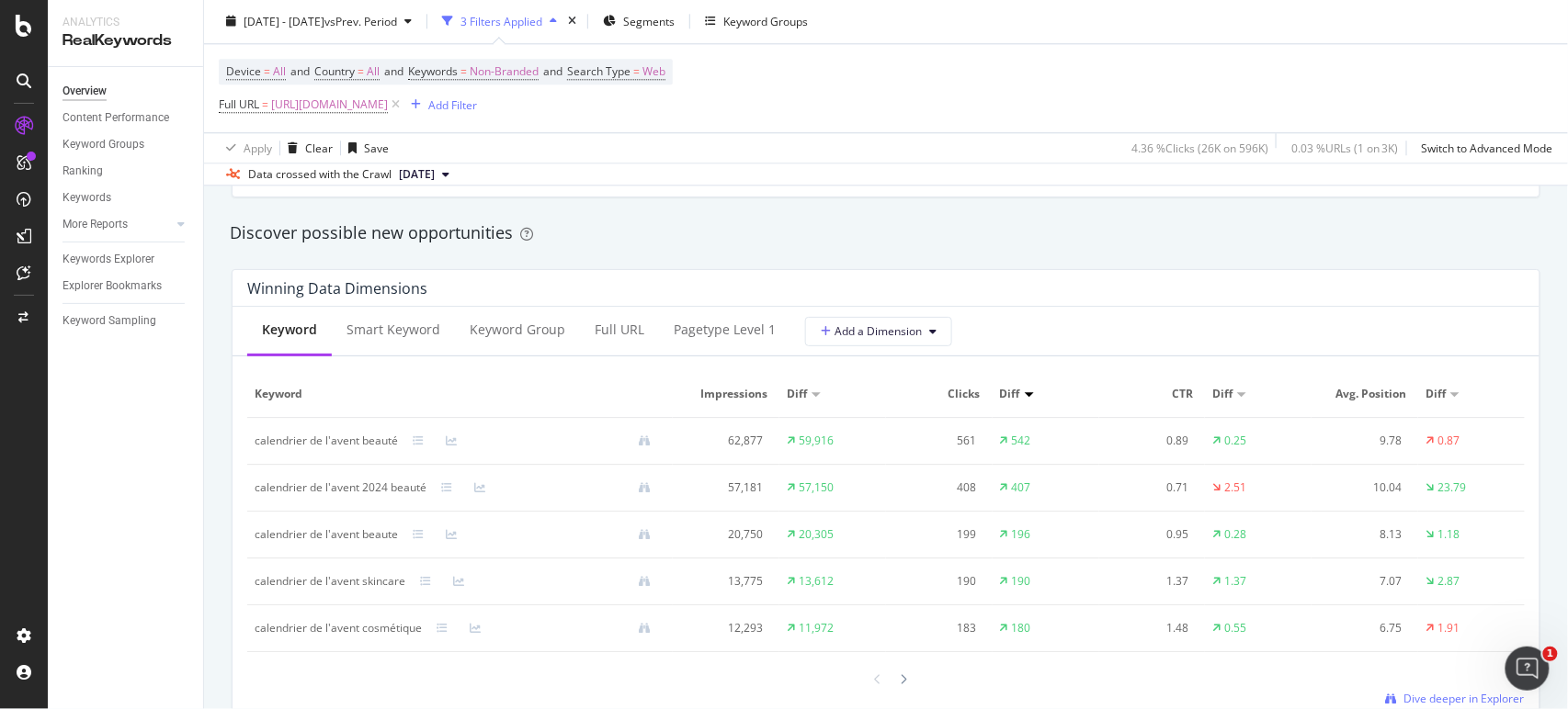
scroll to position [1643, 0]
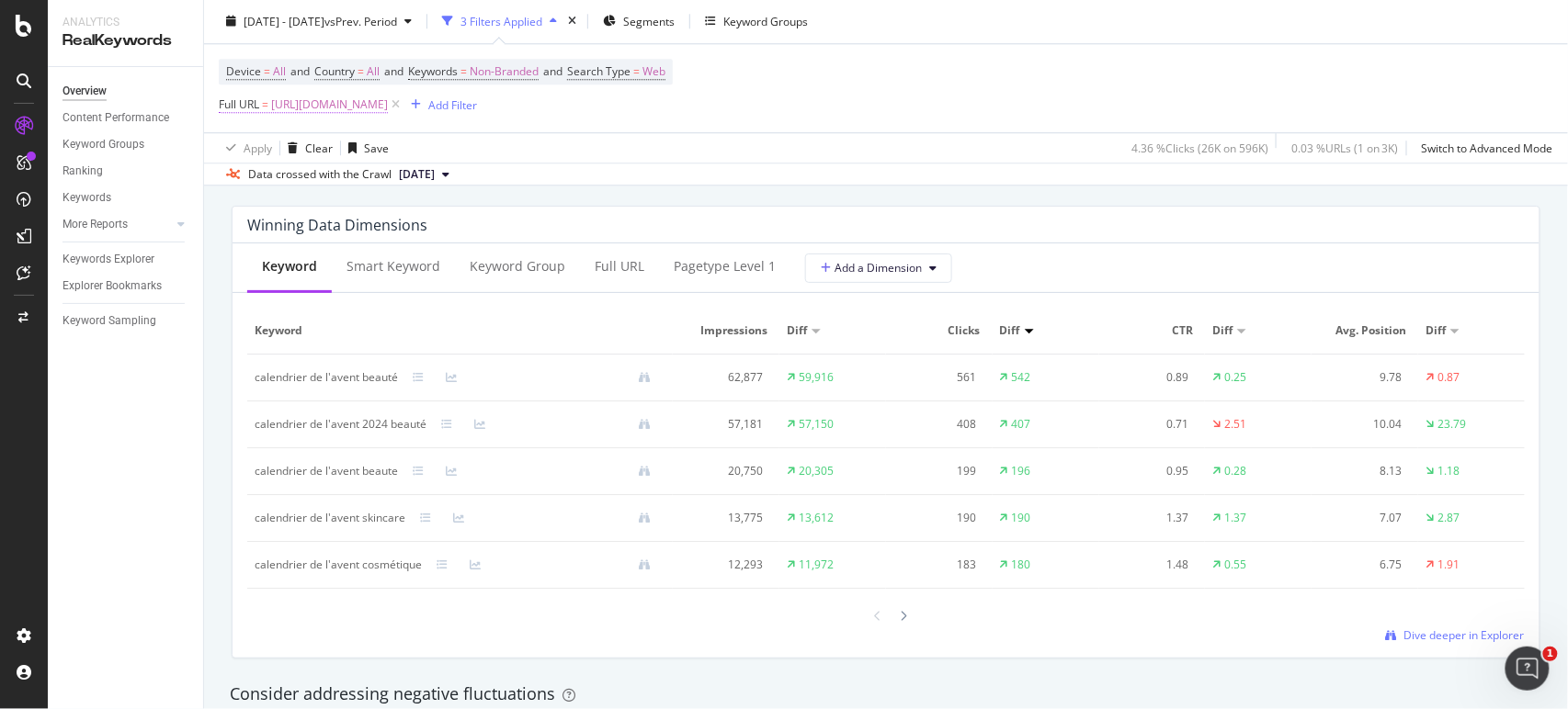
click at [388, 111] on span "[URL][DOMAIN_NAME]" at bounding box center [329, 106] width 117 height 26
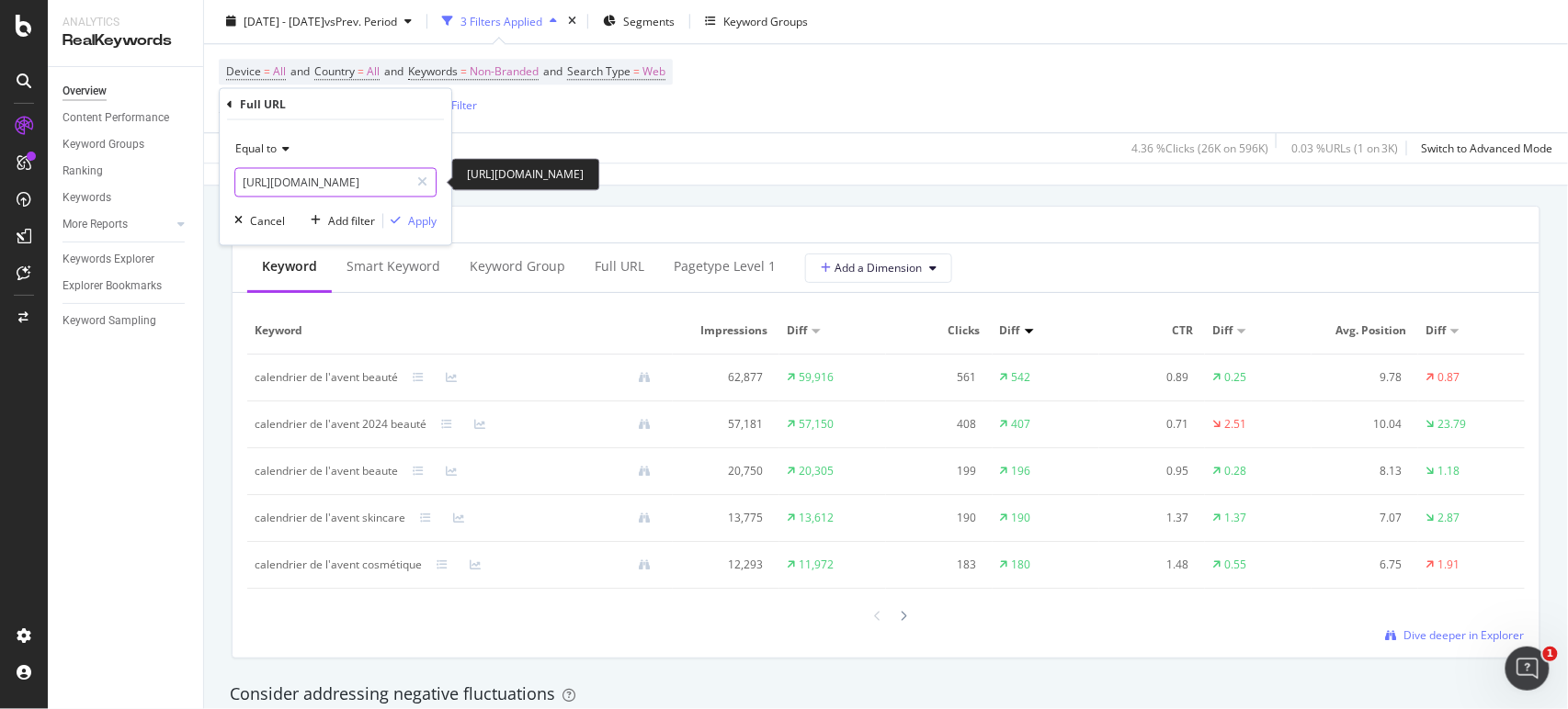
click at [320, 177] on input "[URL][DOMAIN_NAME]" at bounding box center [323, 182] width 174 height 29
click at [751, 92] on div "Device = All and Country = All and Keywords = Non-Branded and Search Type = Web…" at bounding box center [886, 89] width 1335 height 88
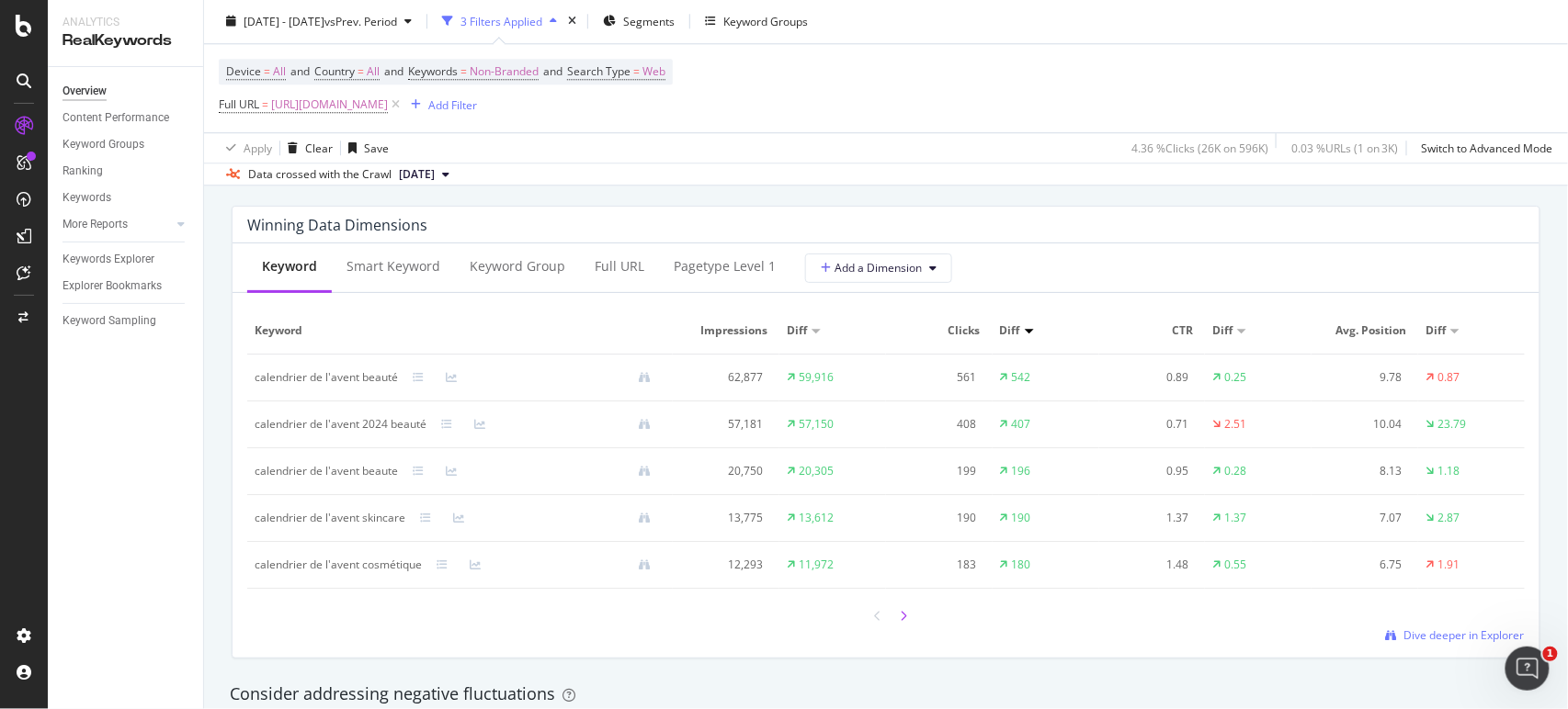
click at [900, 616] on icon at bounding box center [904, 616] width 7 height 11
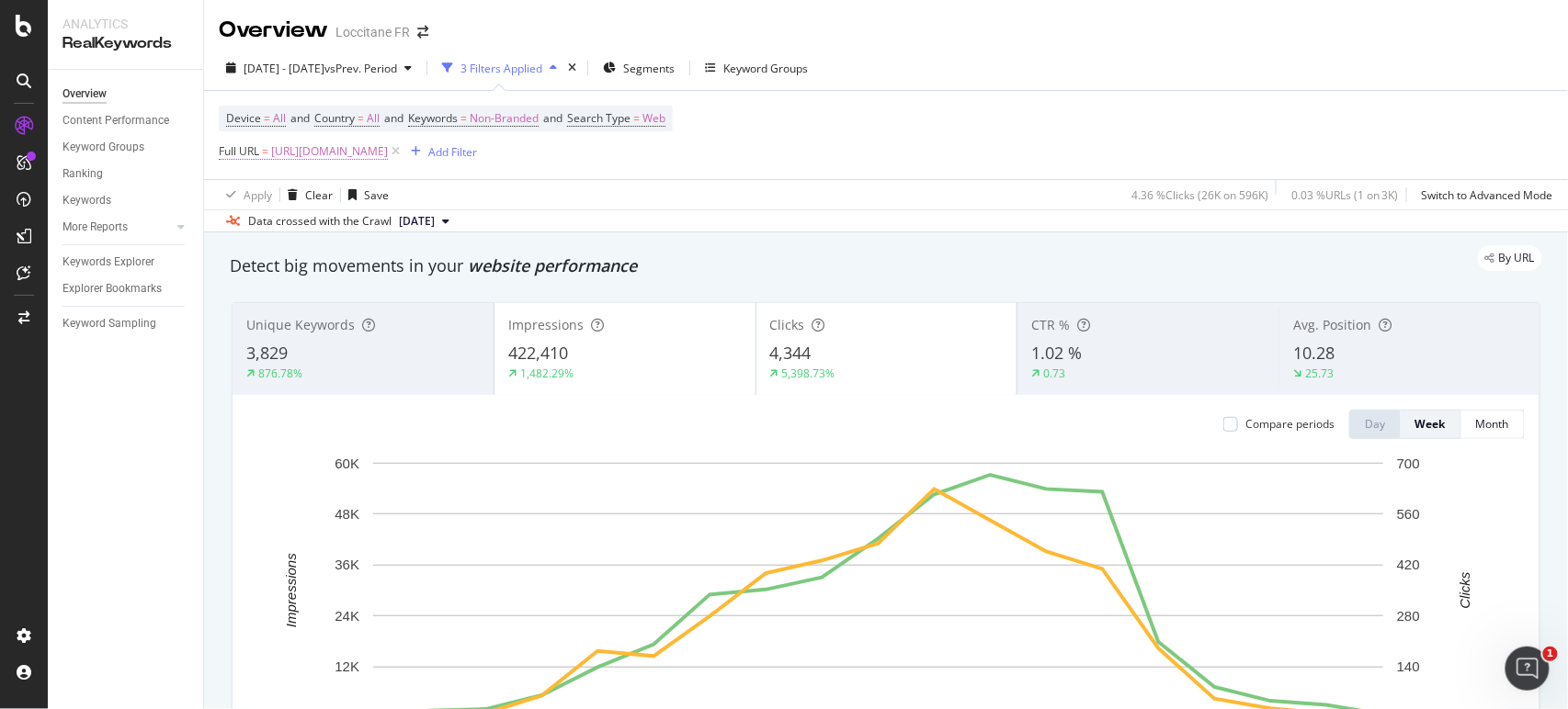
click at [334, 154] on span "[URL][DOMAIN_NAME]" at bounding box center [329, 152] width 117 height 26
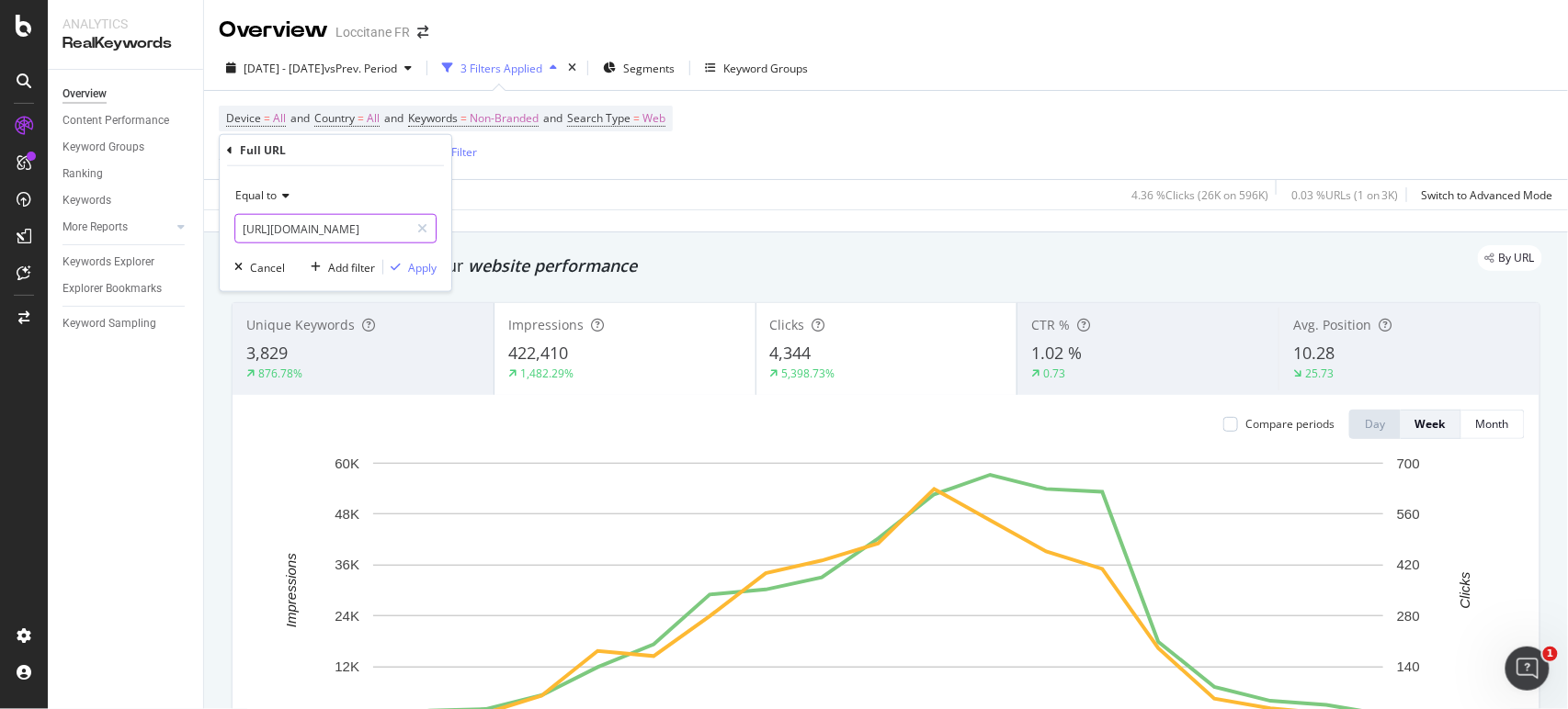
click at [301, 221] on input "[URL][DOMAIN_NAME]" at bounding box center [323, 228] width 174 height 29
paste input "deaux/recherche/calendriers-de-l-avent"
type input "[URL][DOMAIN_NAME]"
click at [427, 259] on div "Apply" at bounding box center [422, 267] width 28 height 16
